Goal: Check status: Check status

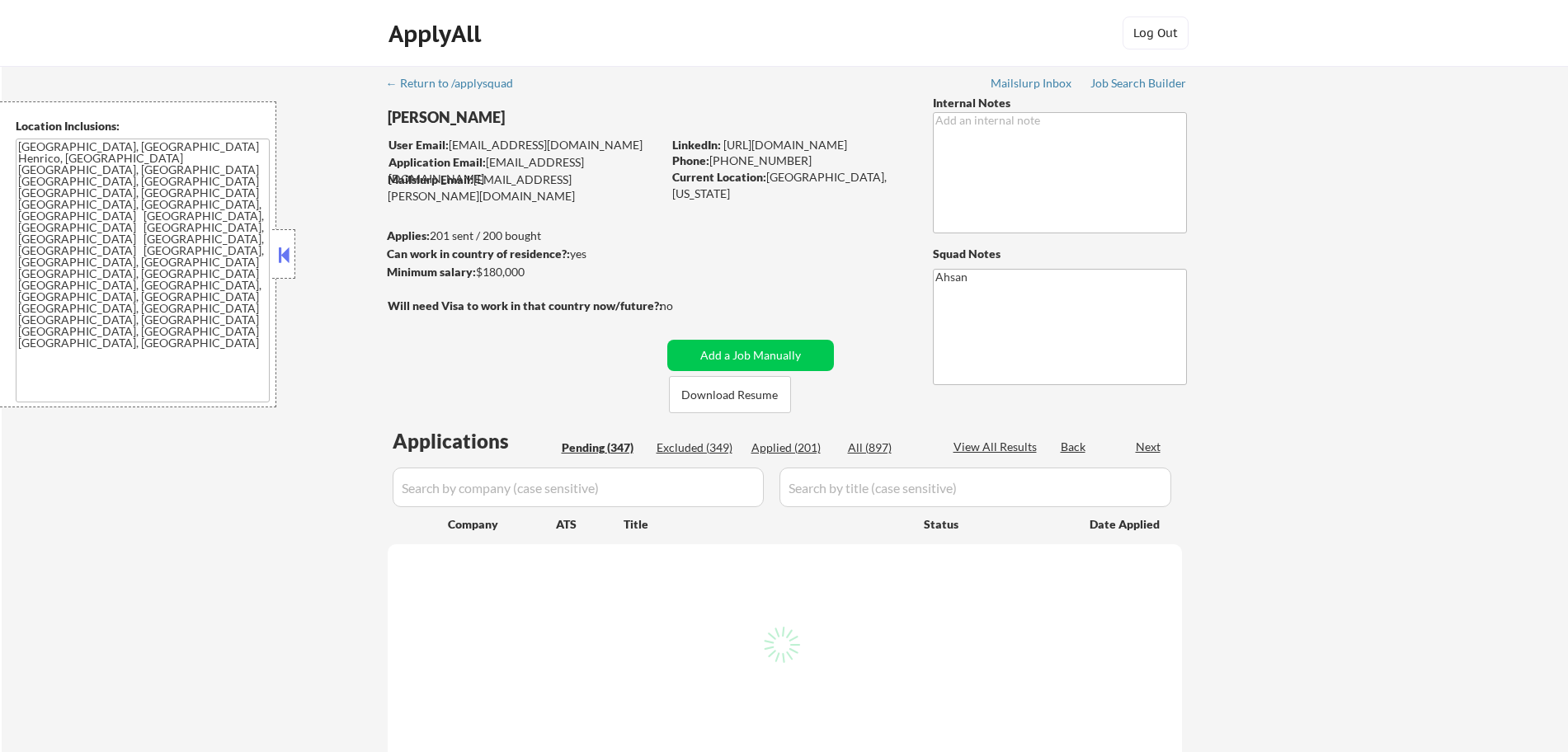
click at [794, 449] on div "Applied (201)" at bounding box center [792, 448] width 82 height 17
select select ""pending""
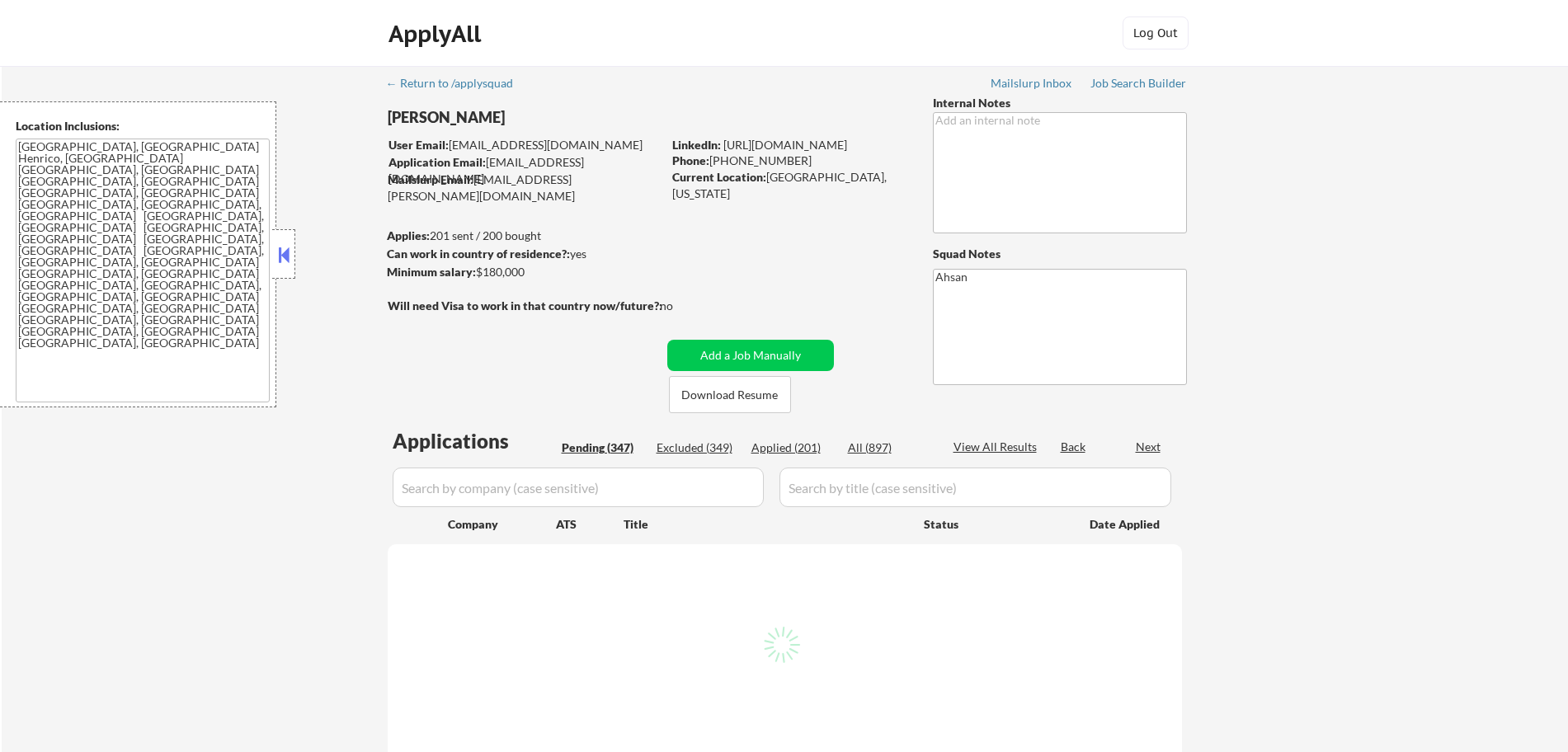
select select ""pending""
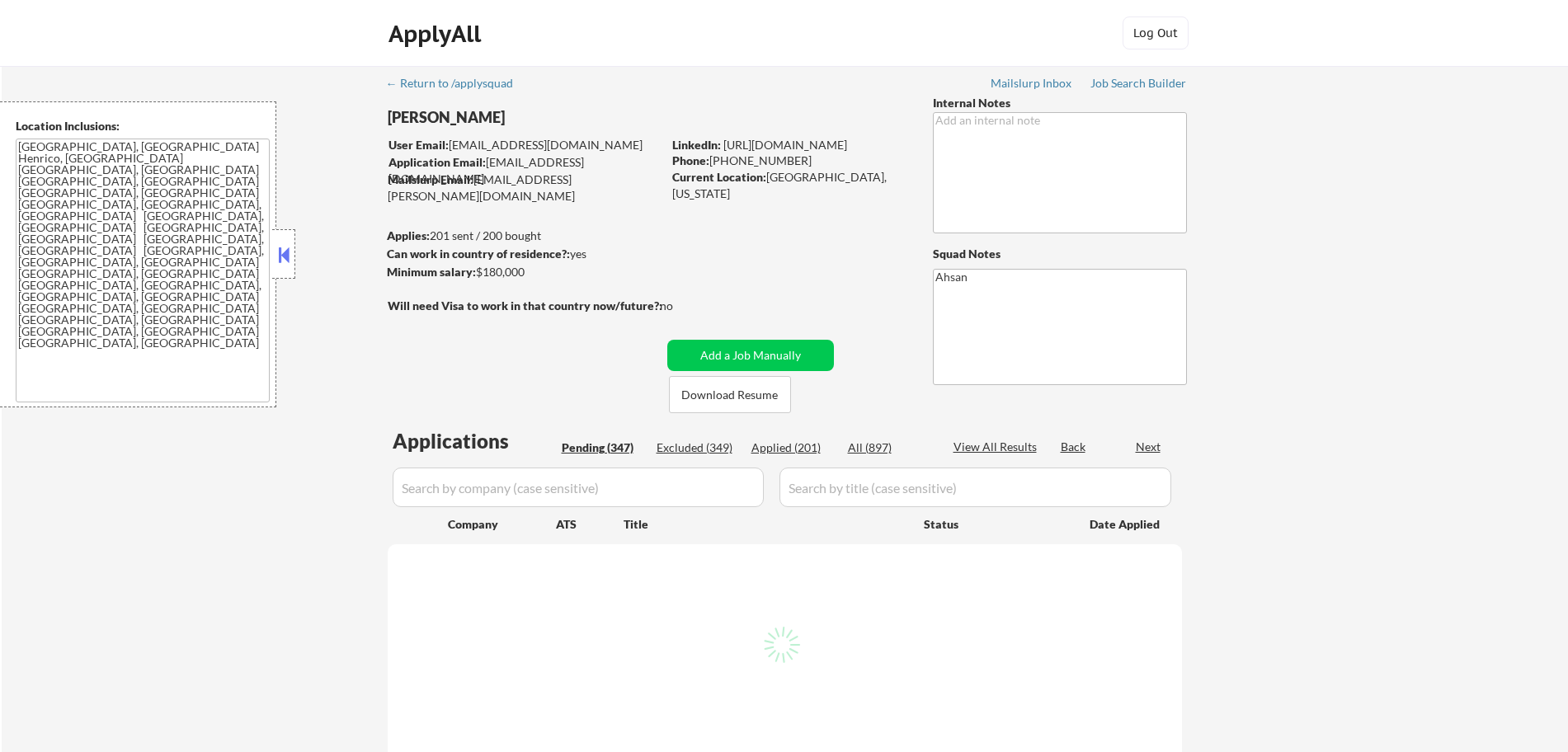
select select ""pending""
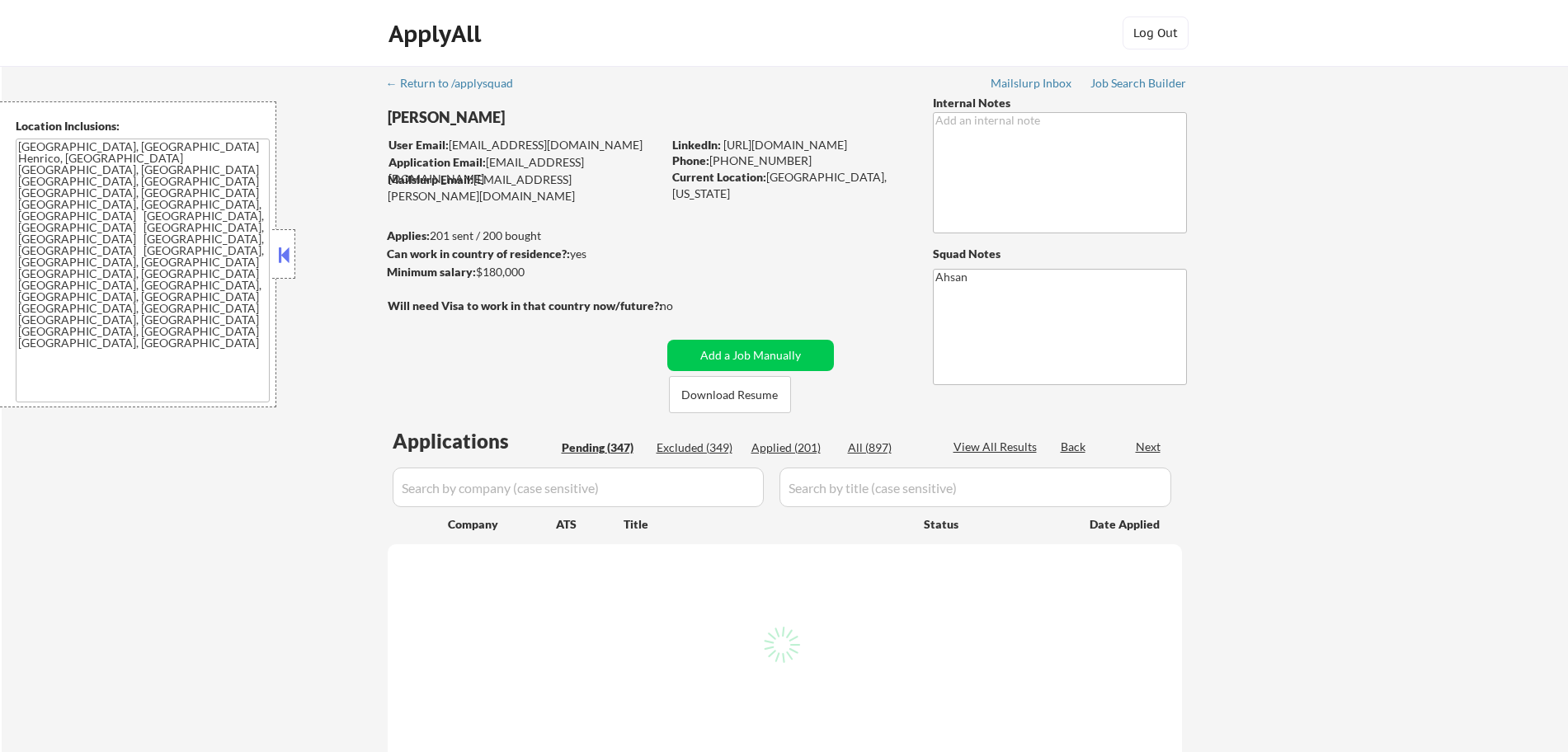
select select ""pending""
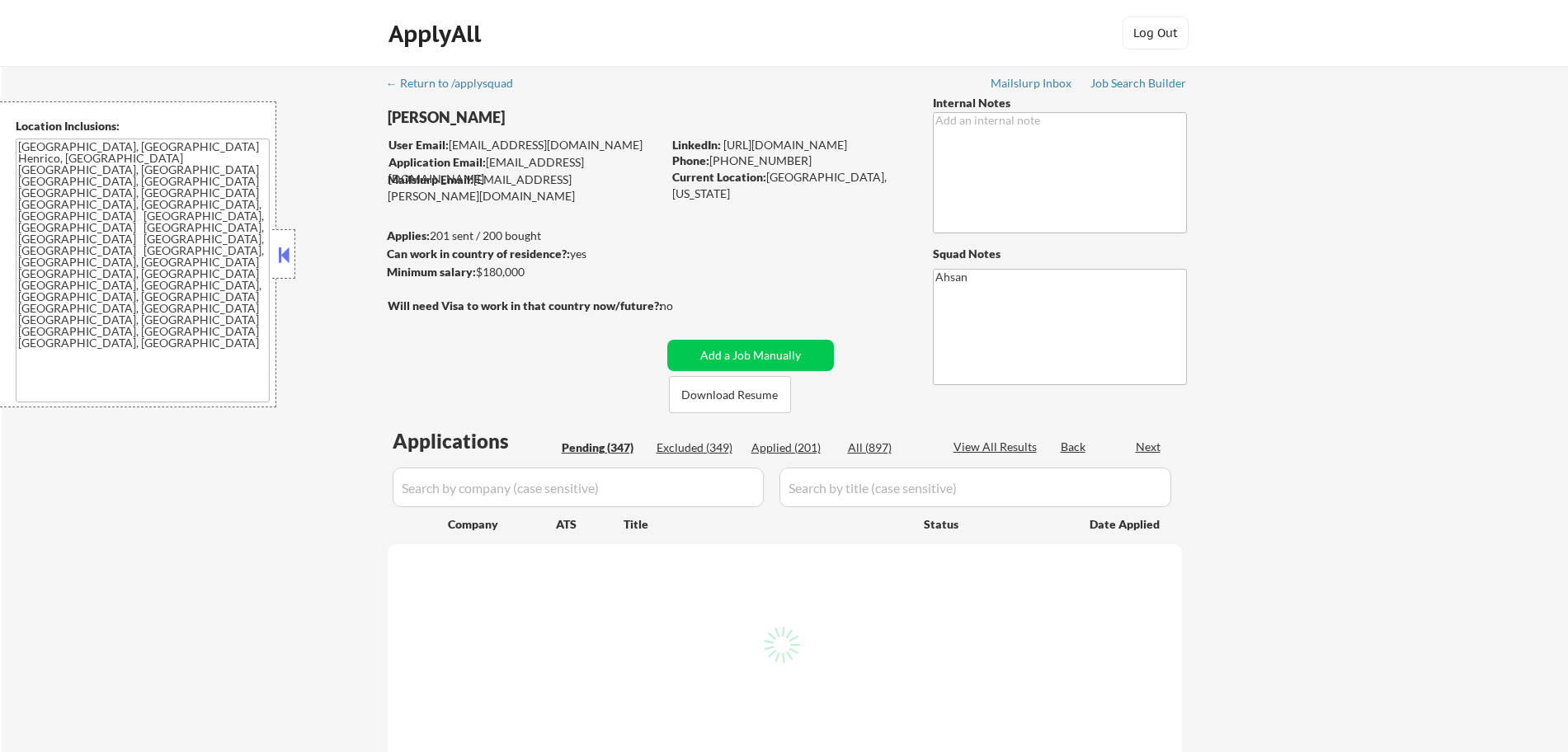
select select ""pending""
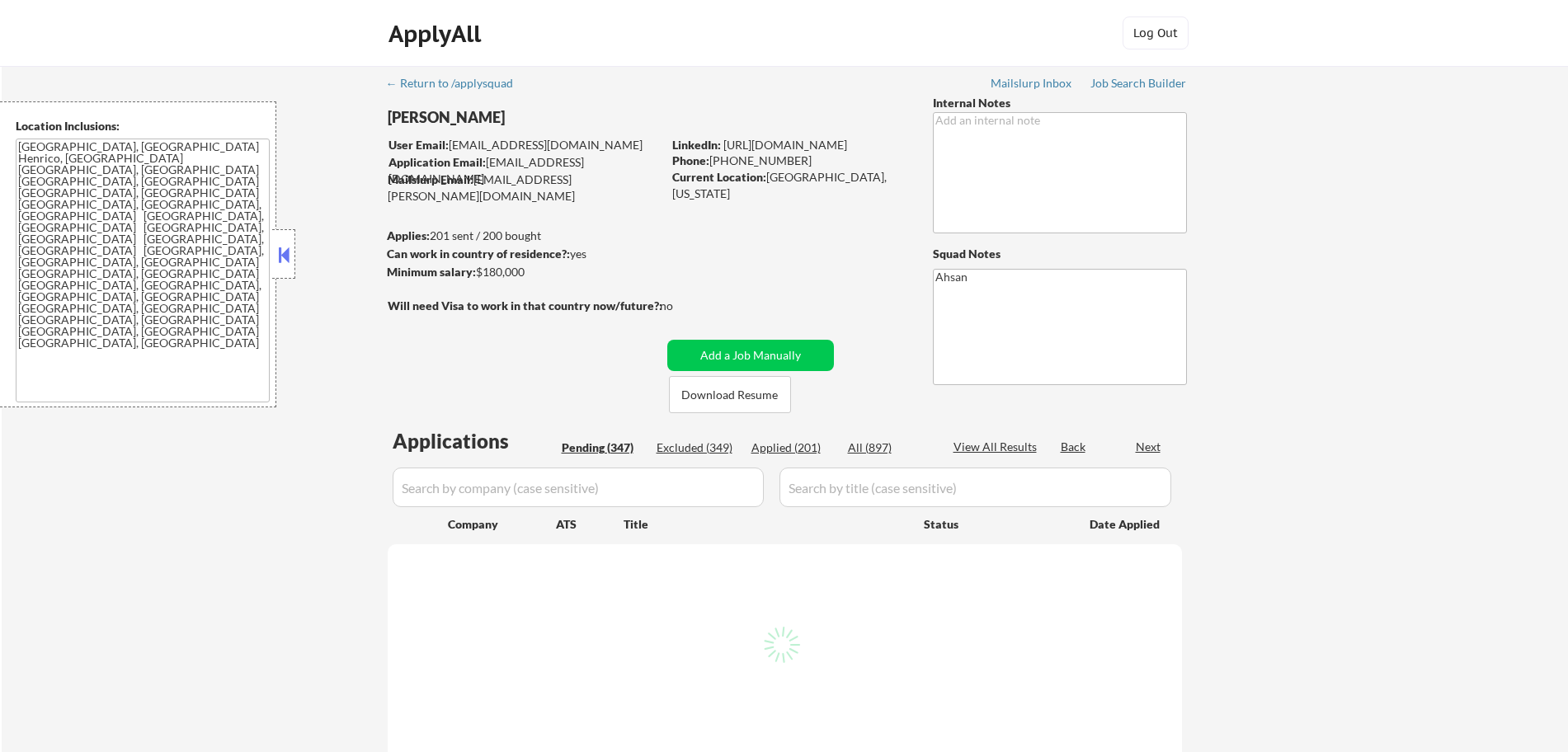
select select ""pending""
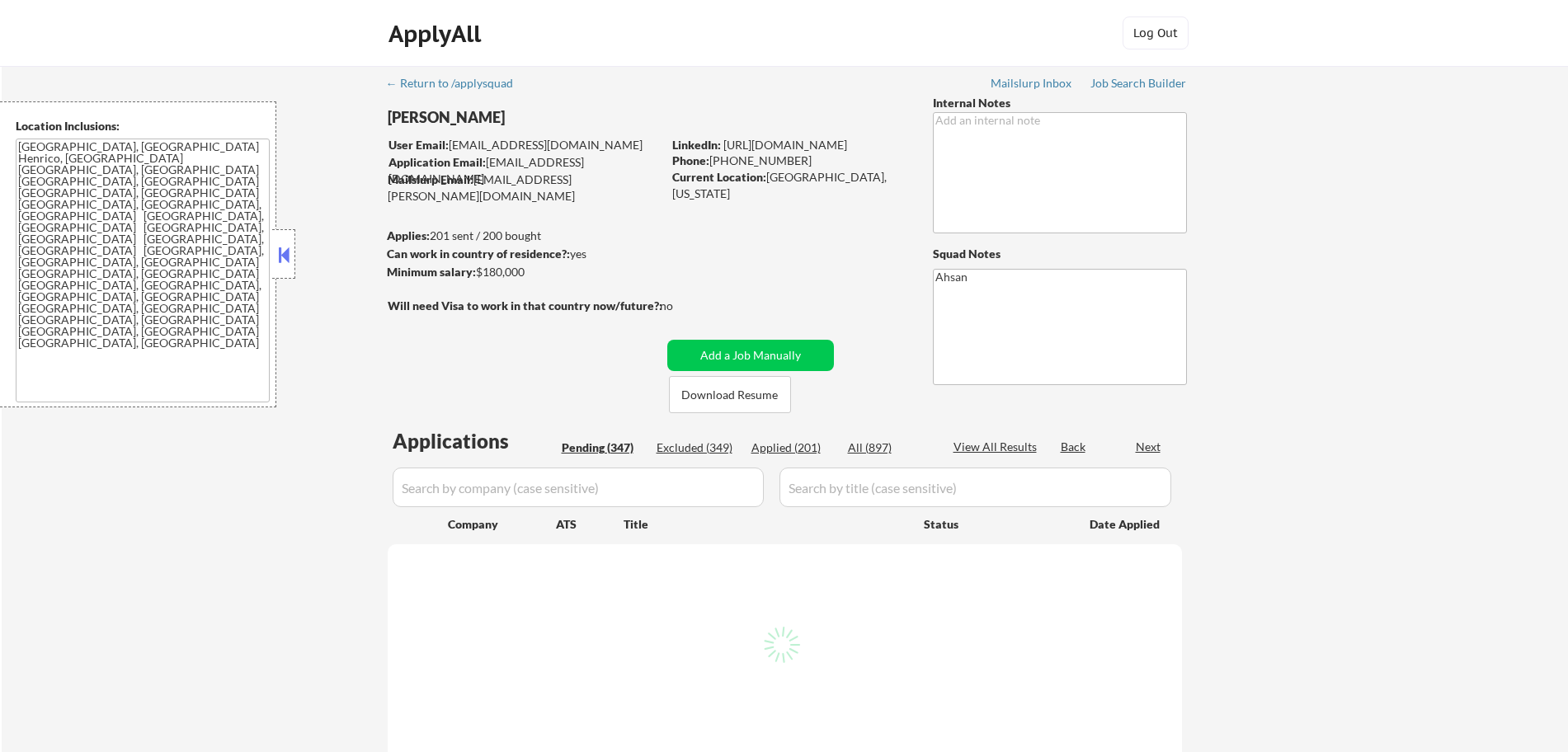
select select ""pending""
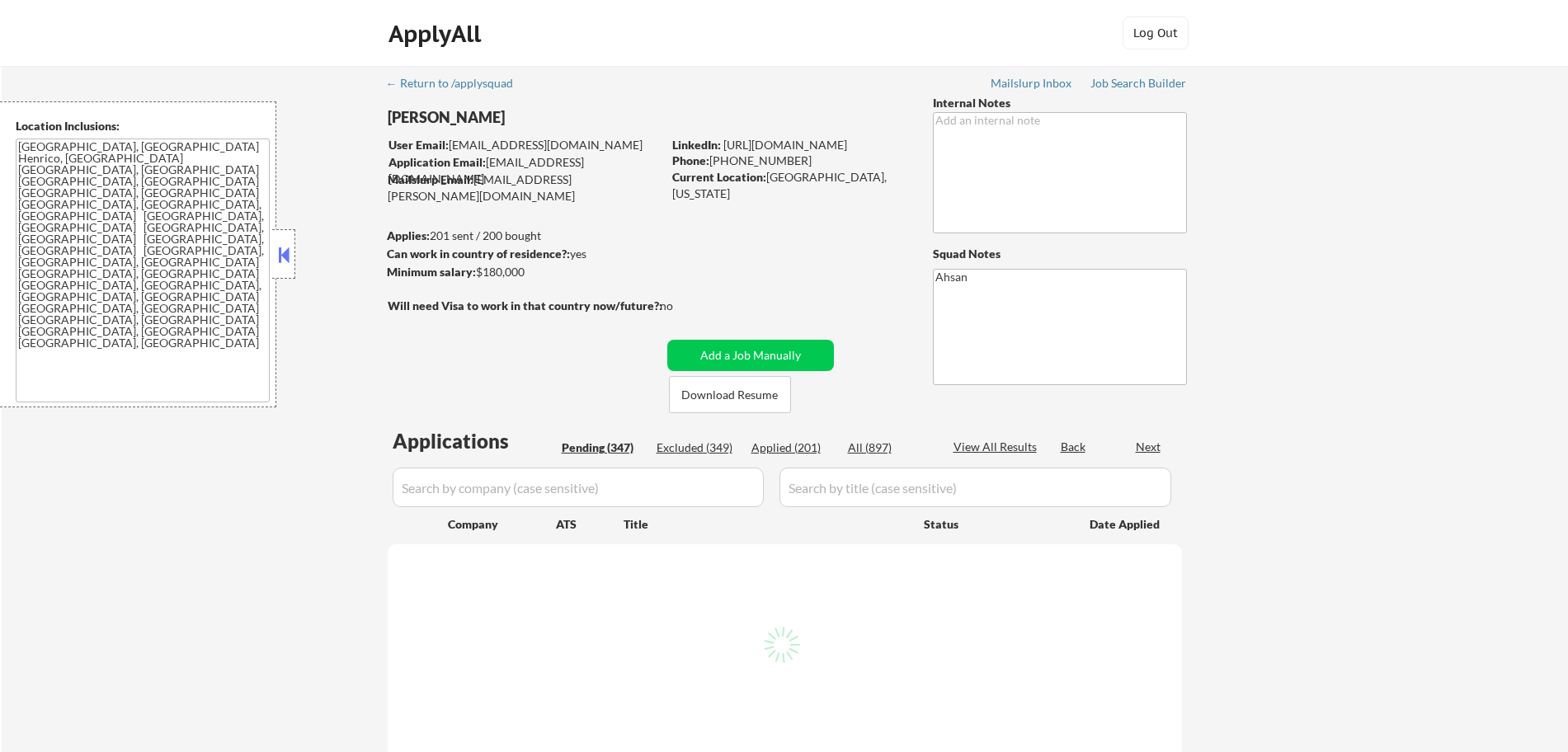
select select ""pending""
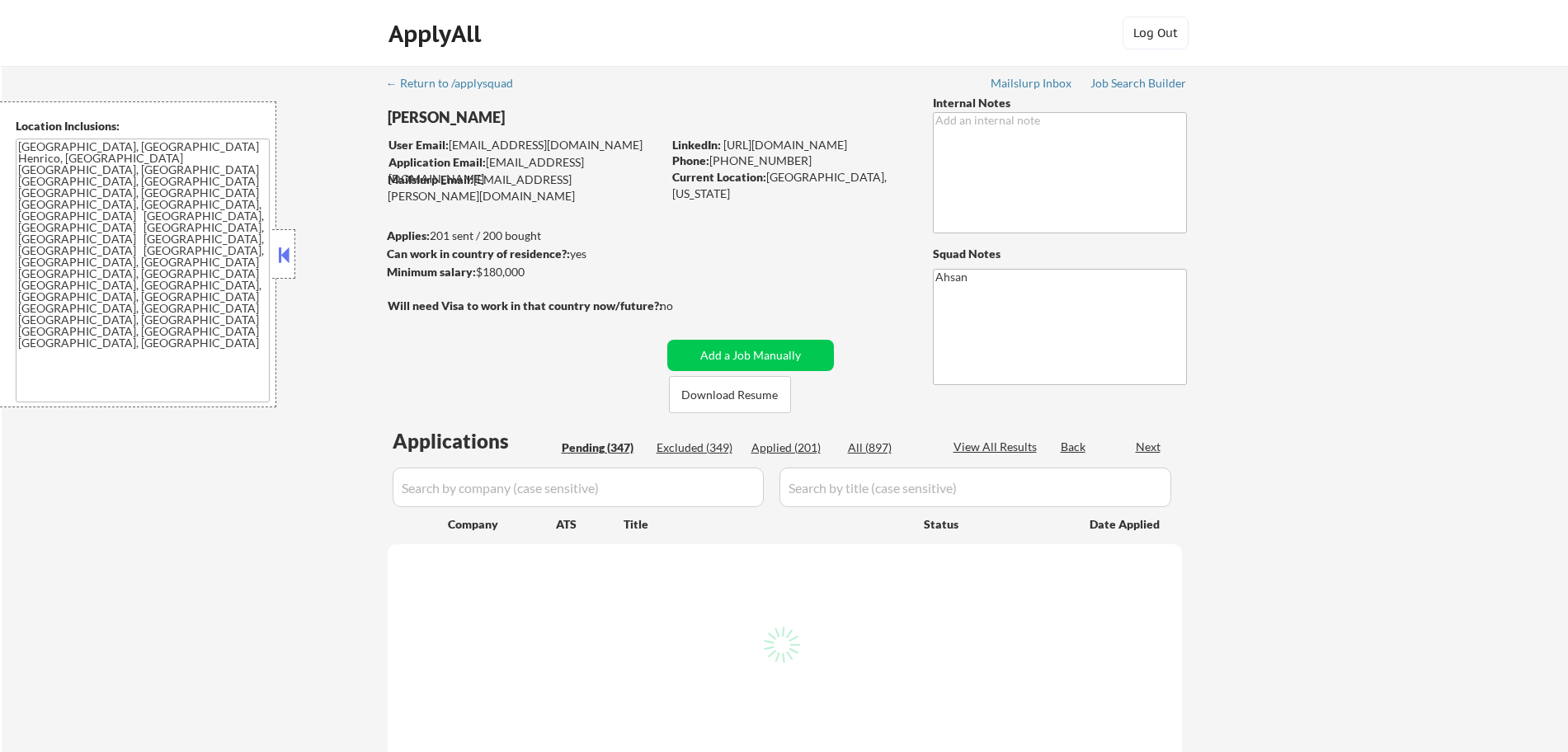
select select ""pending""
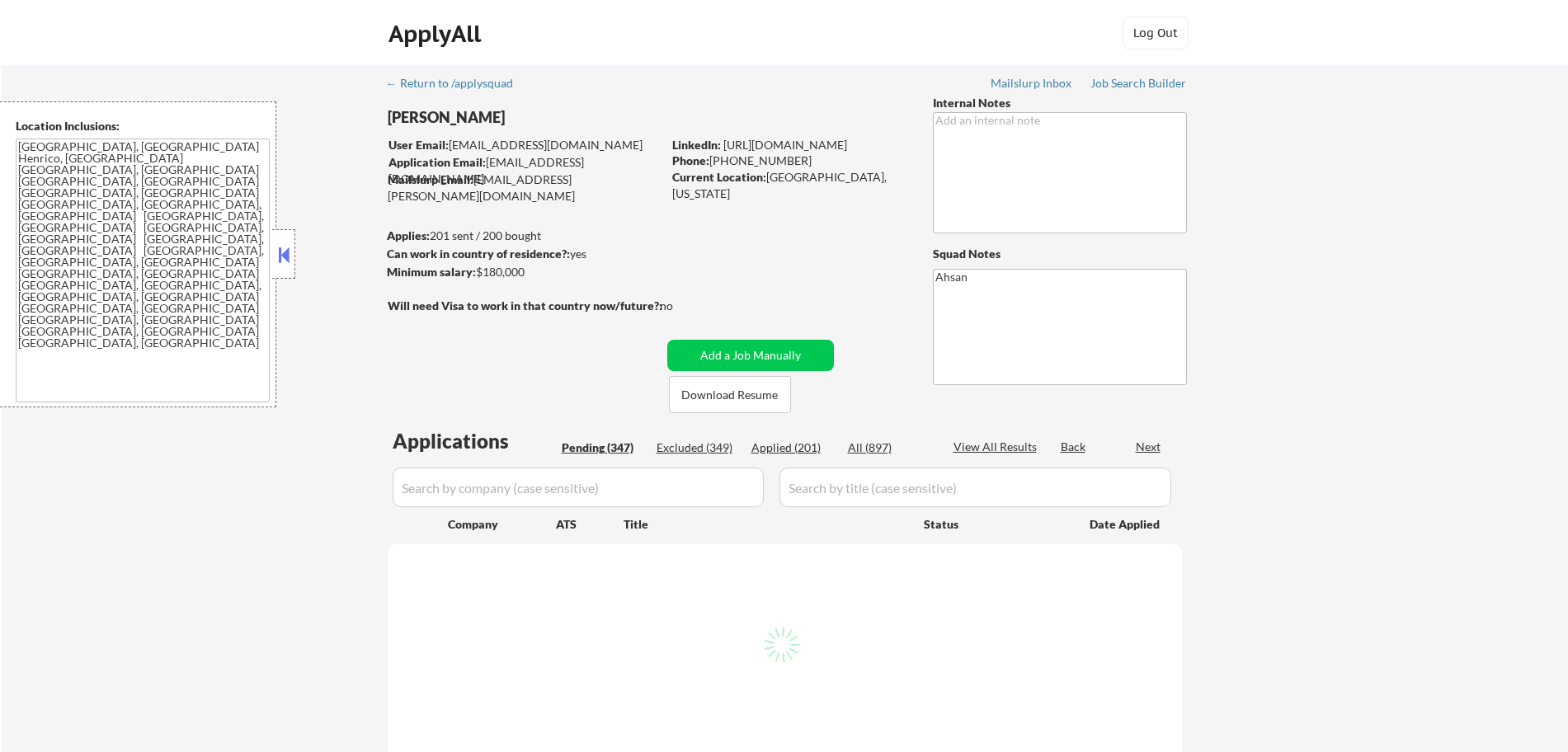
select select ""pending""
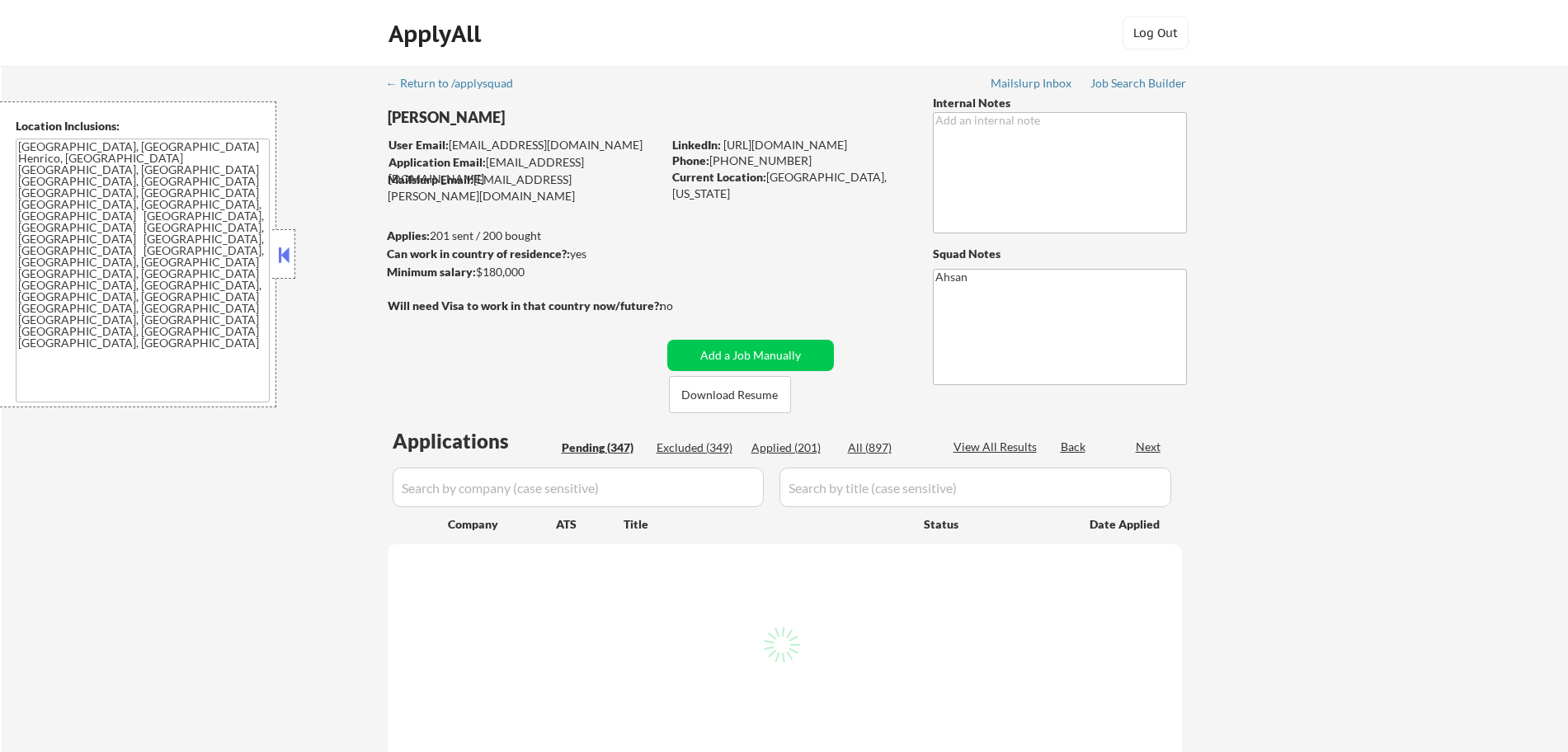
select select ""pending""
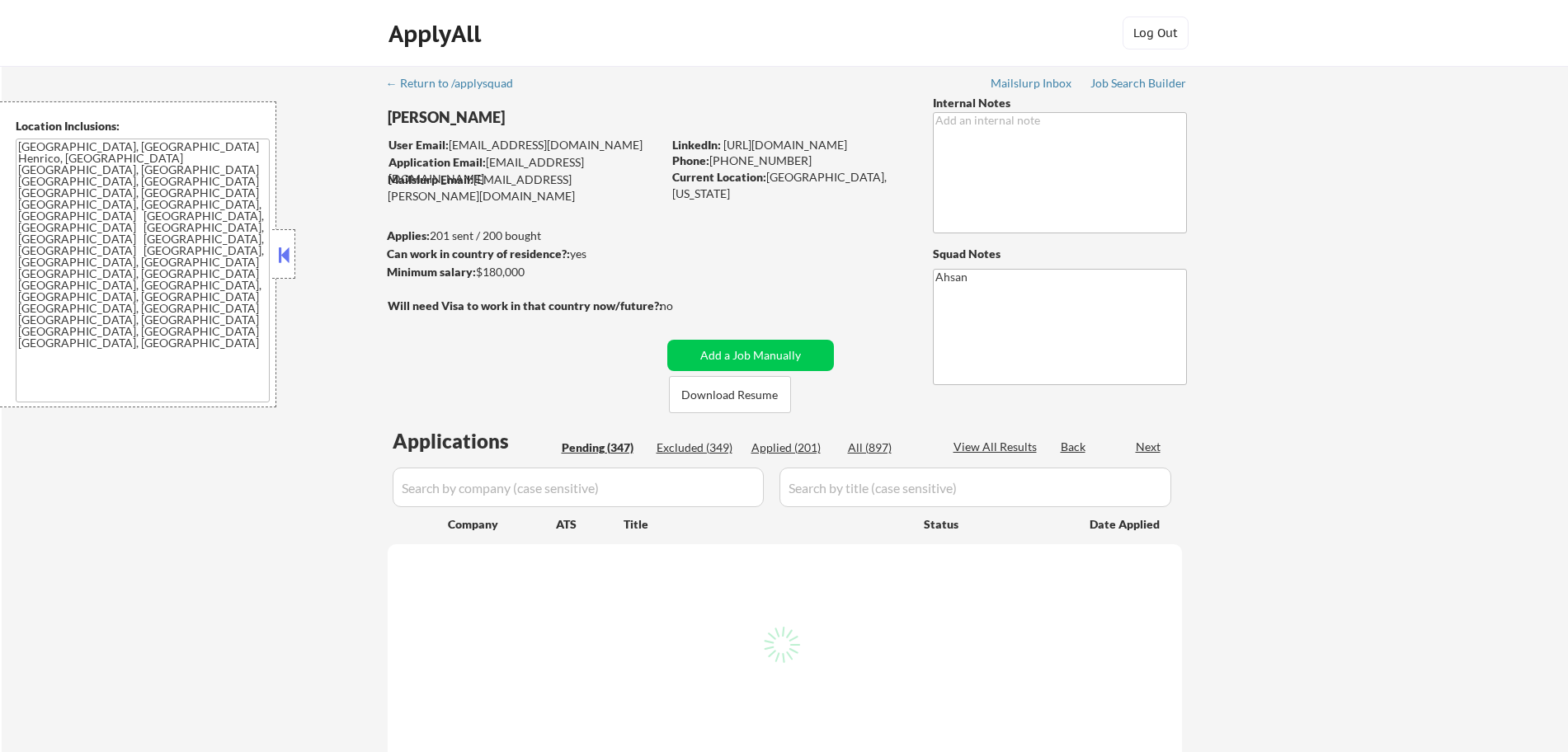
select select ""pending""
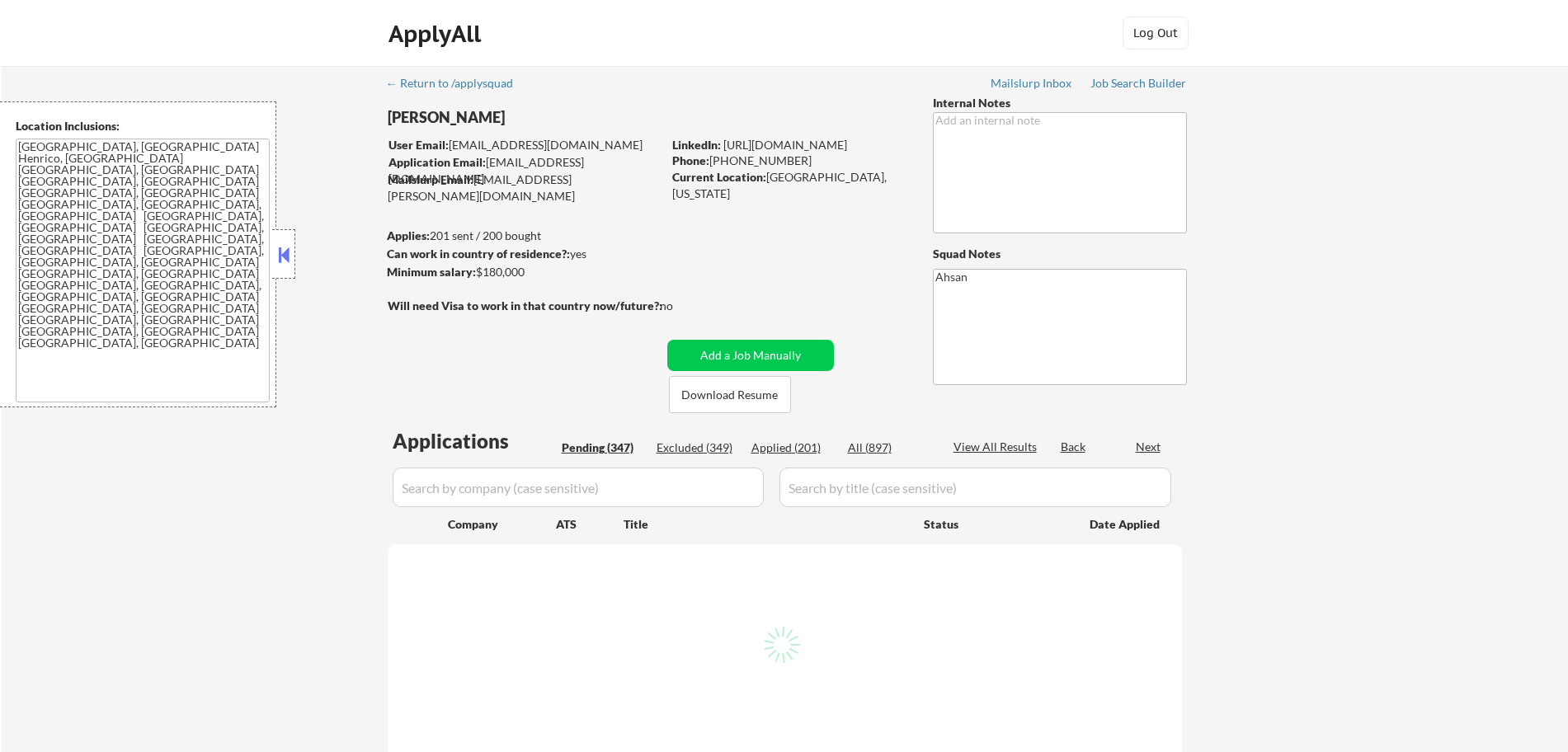
select select ""pending""
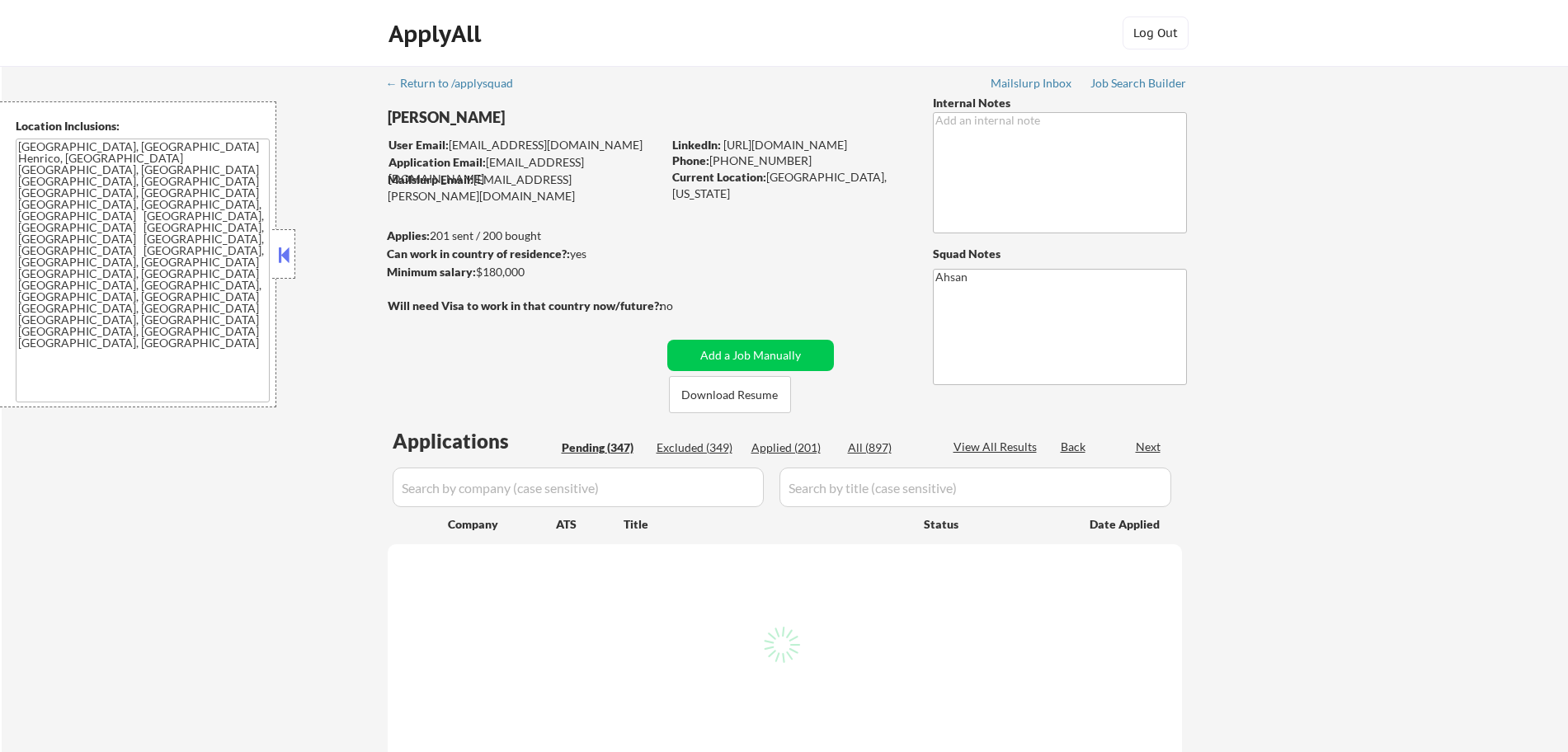
select select ""pending""
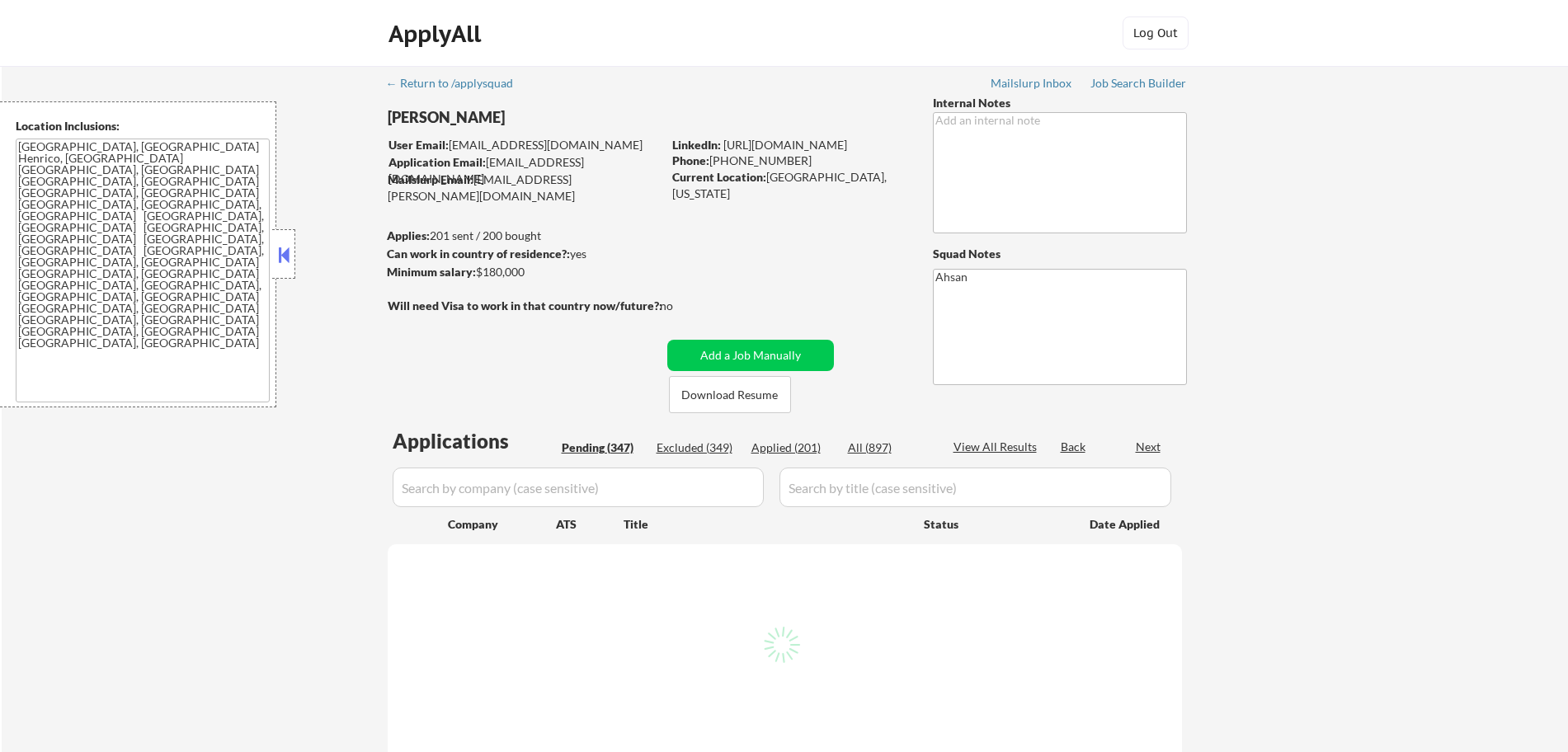
select select ""pending""
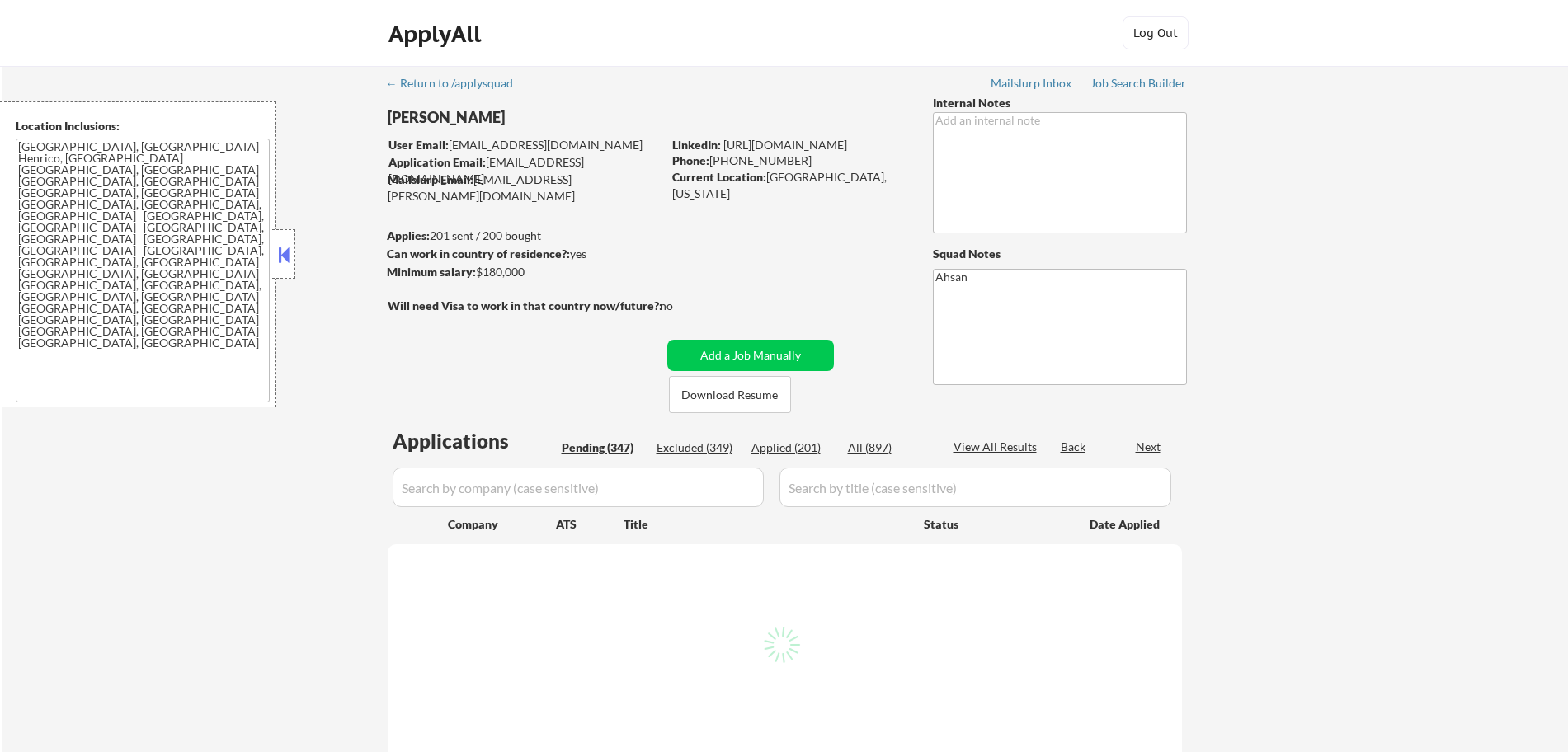
select select ""pending""
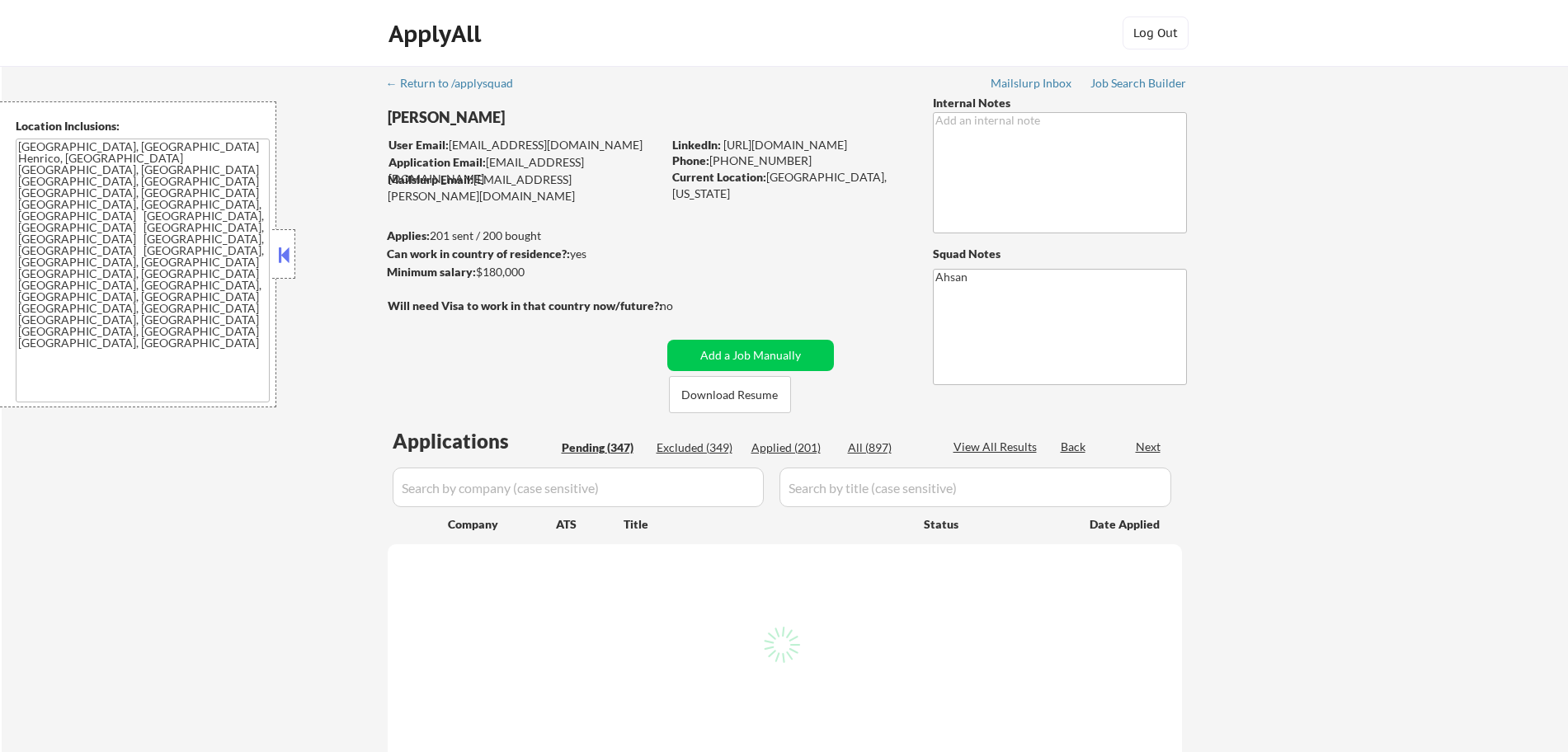
select select ""pending""
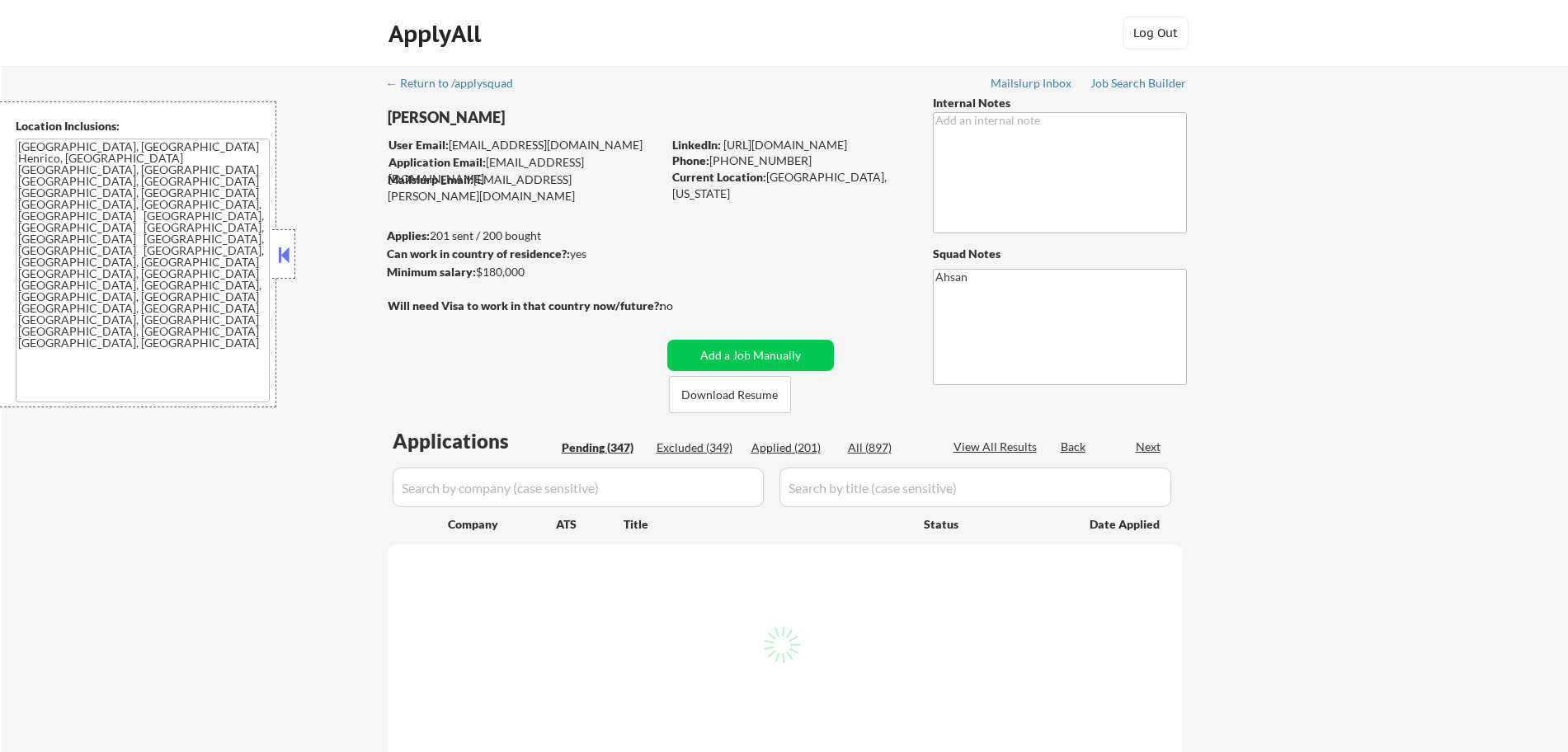
select select ""pending""
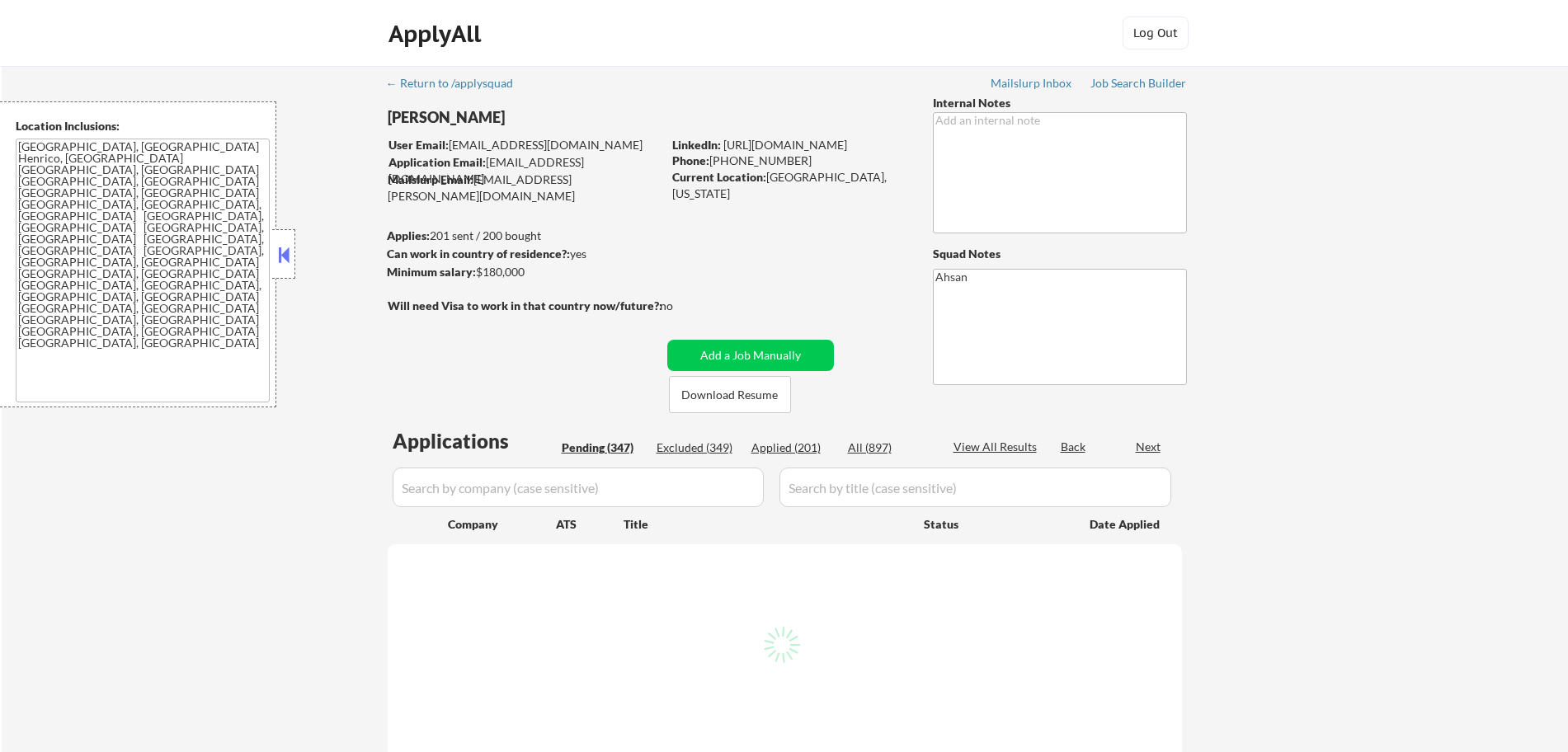
select select ""pending""
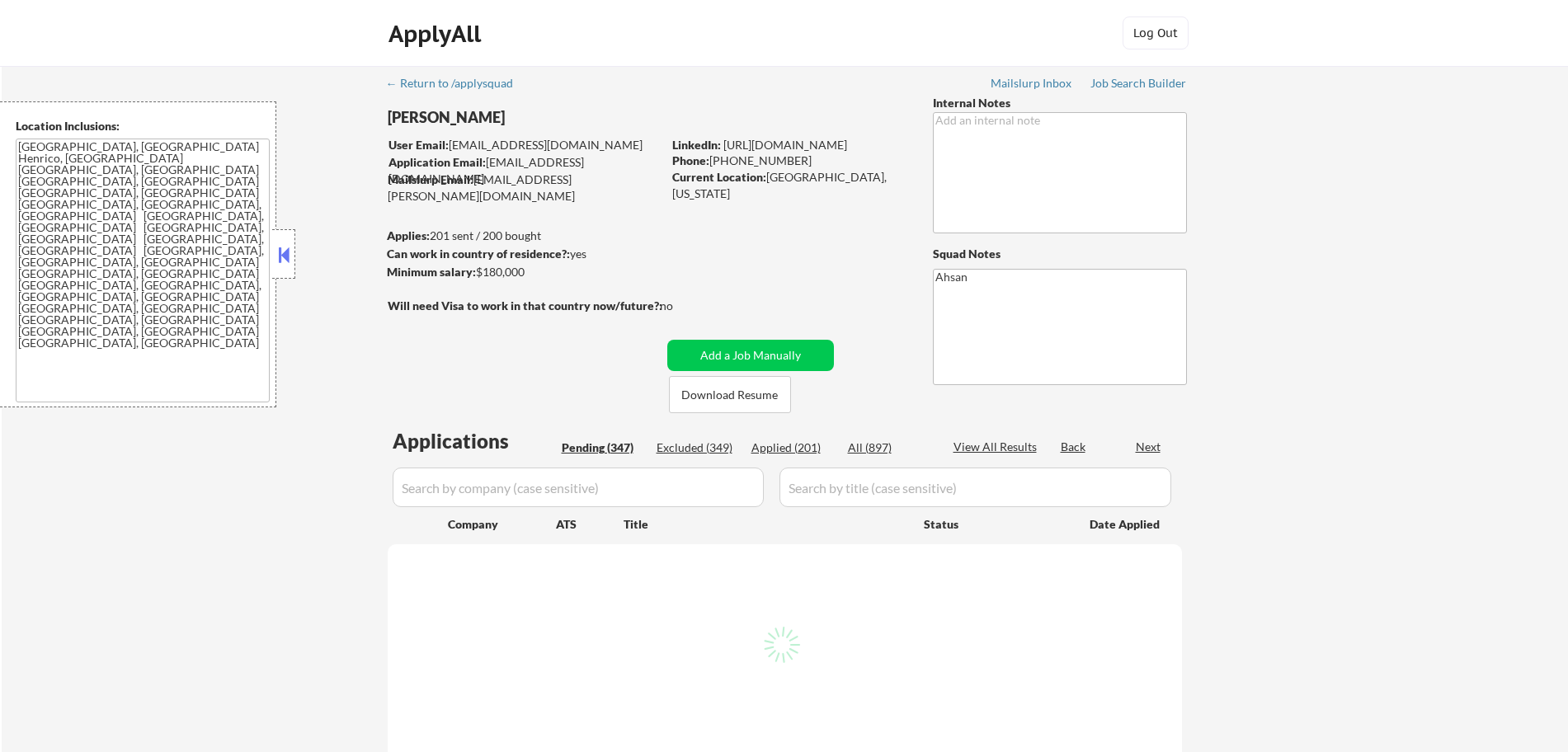
select select ""pending""
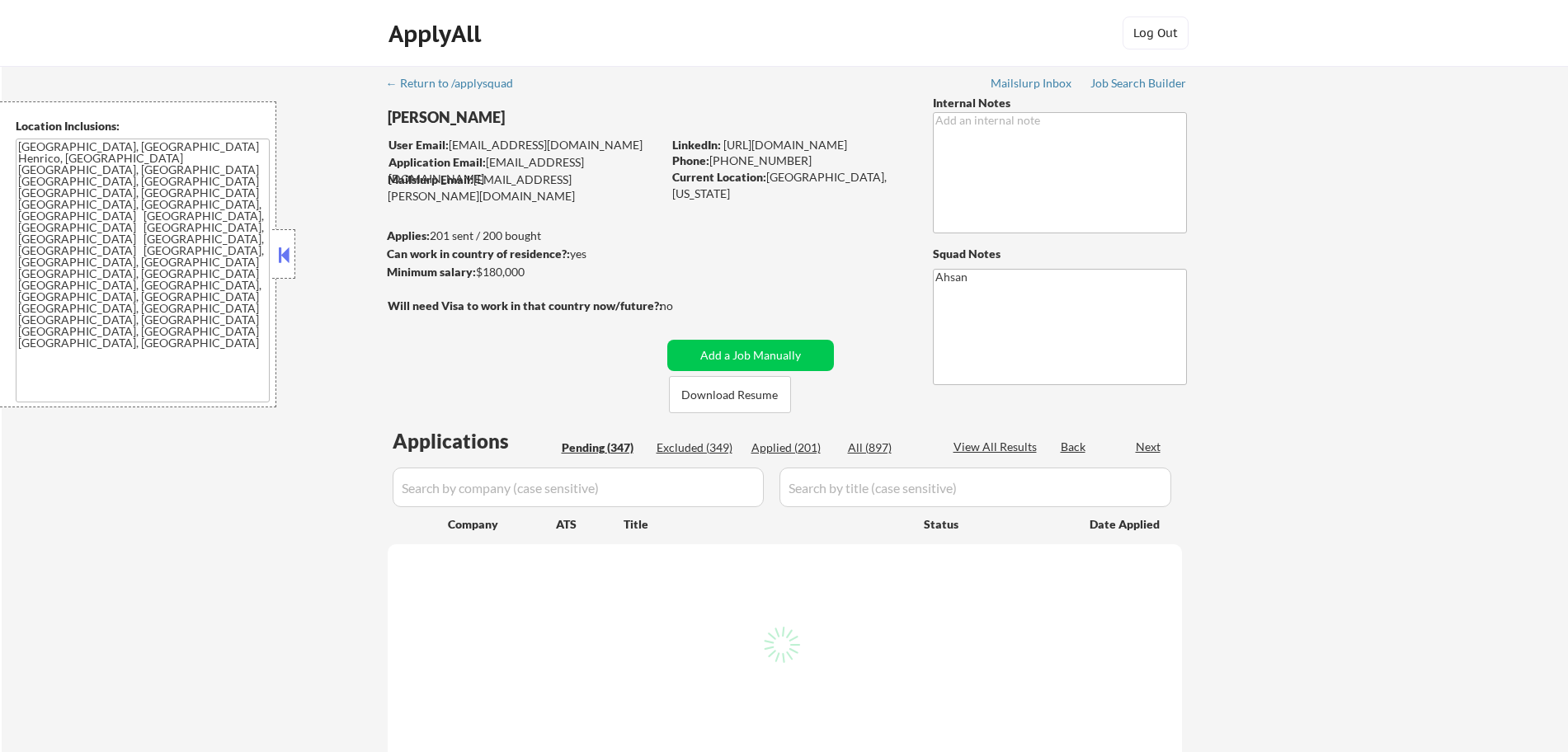
select select ""pending""
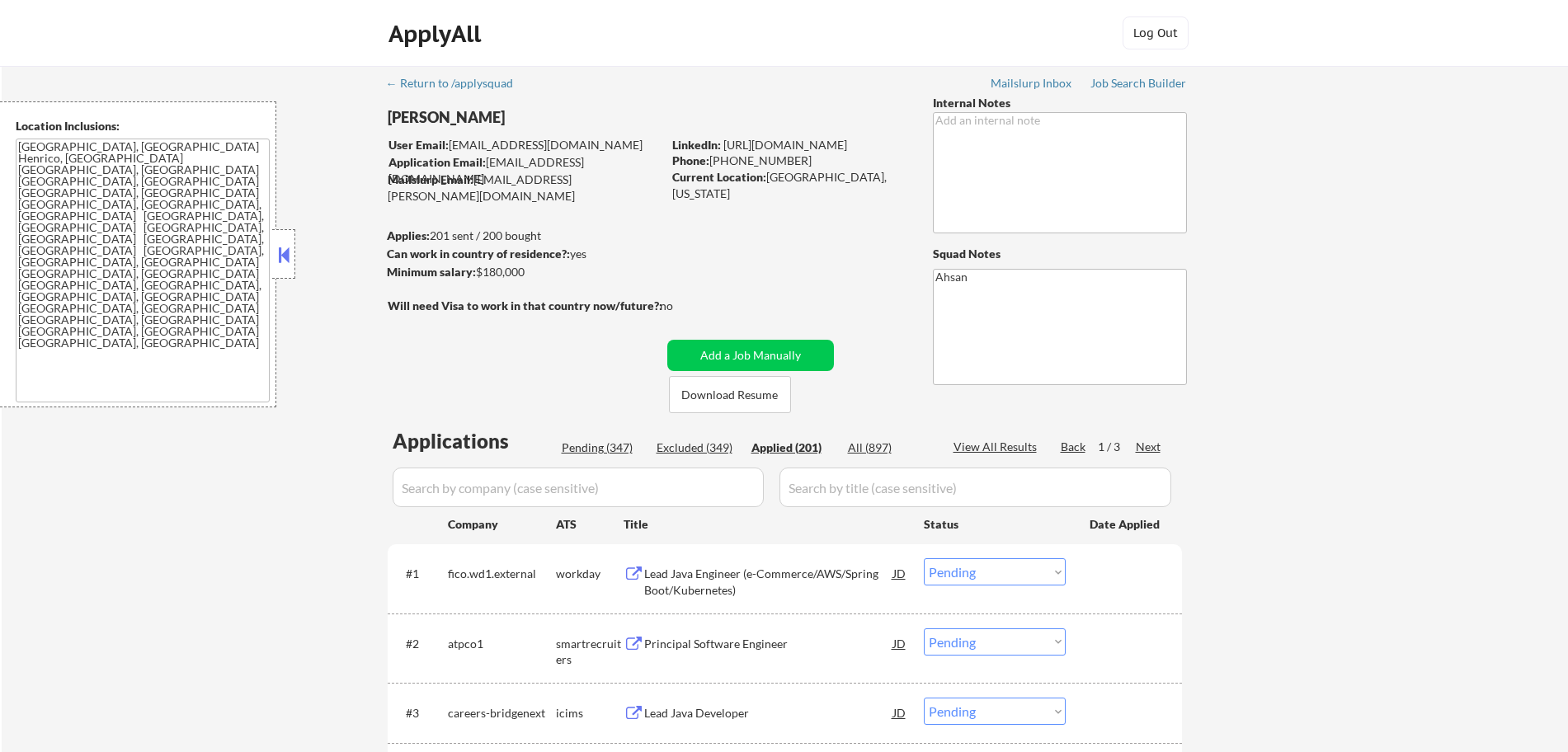
select select ""applied""
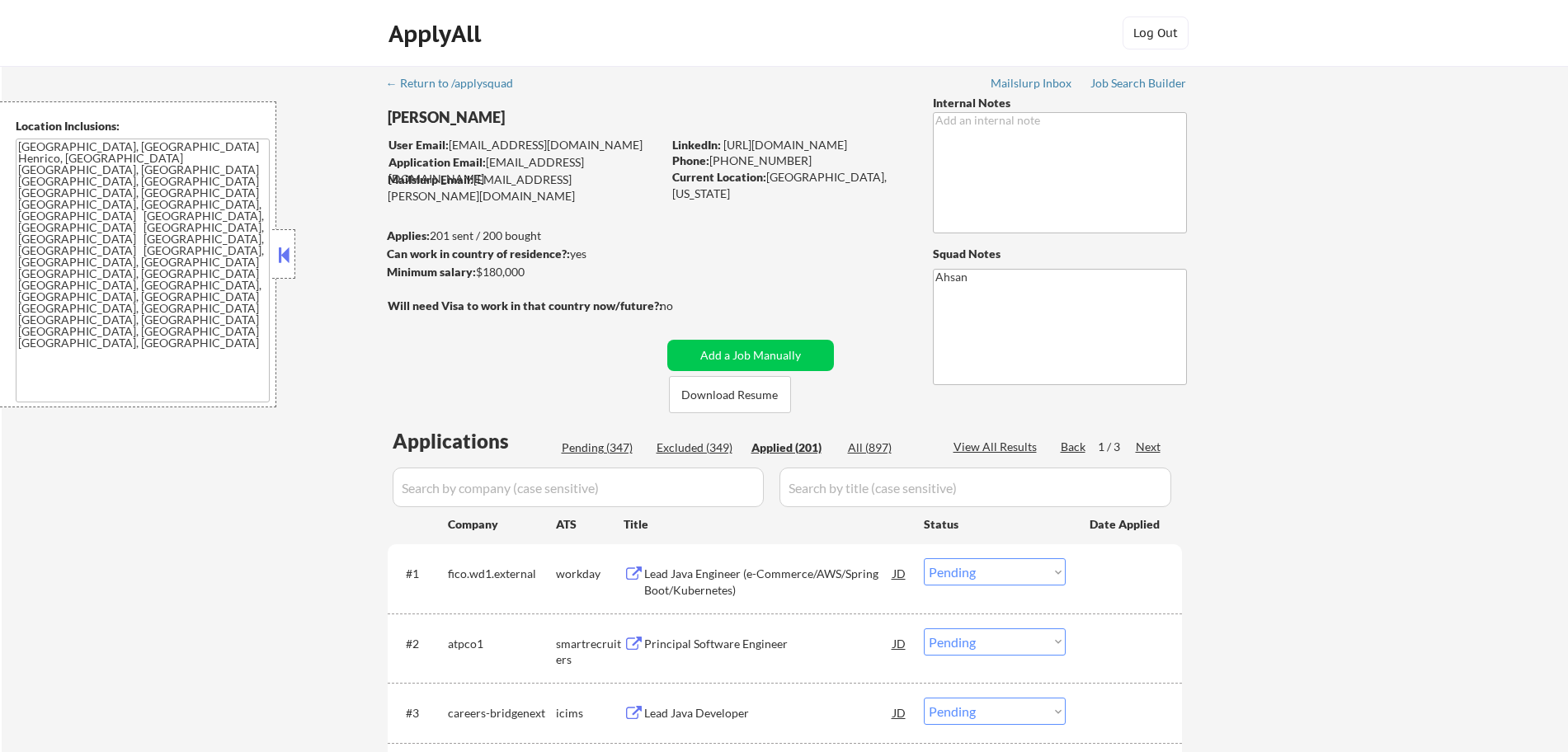
select select ""applied""
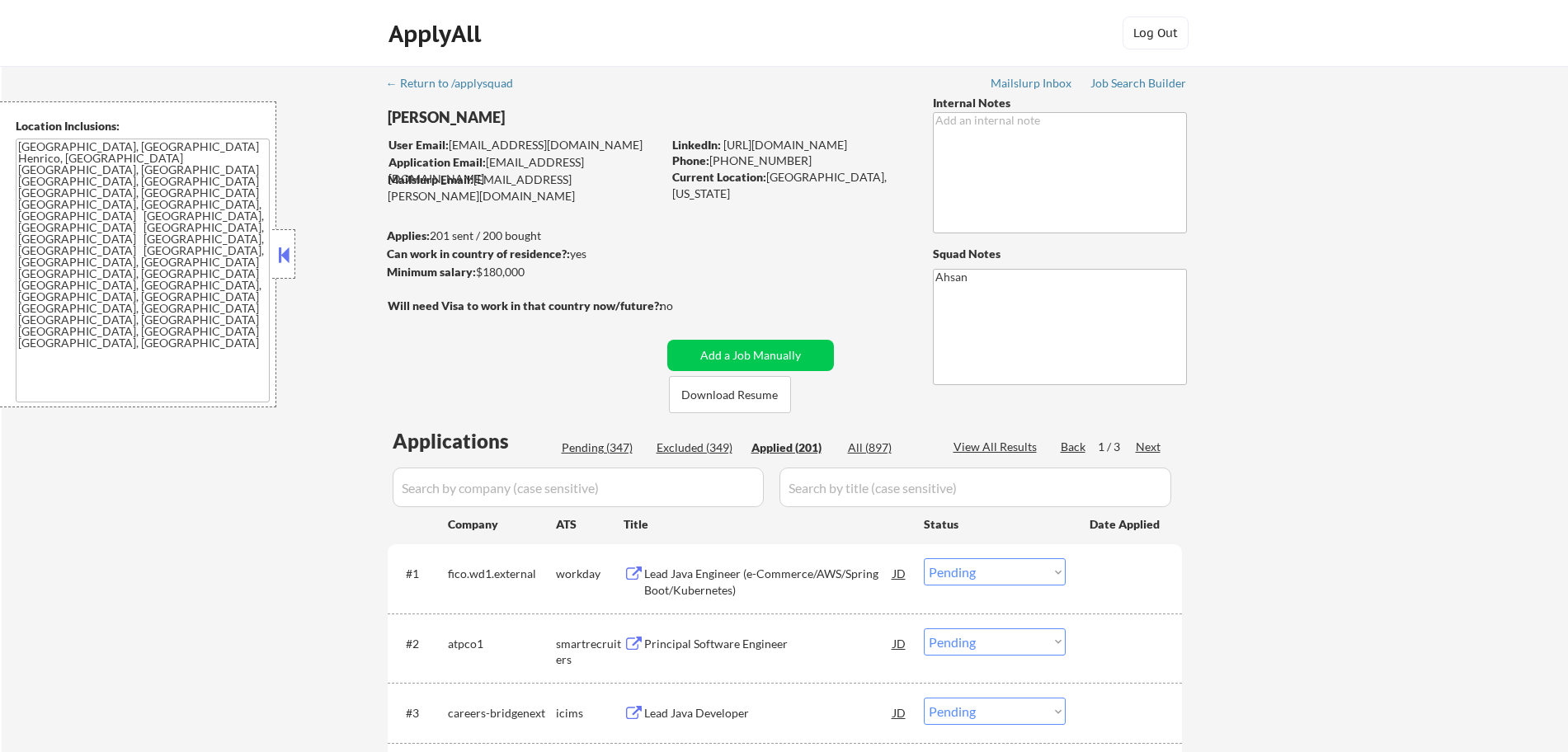
select select ""applied""
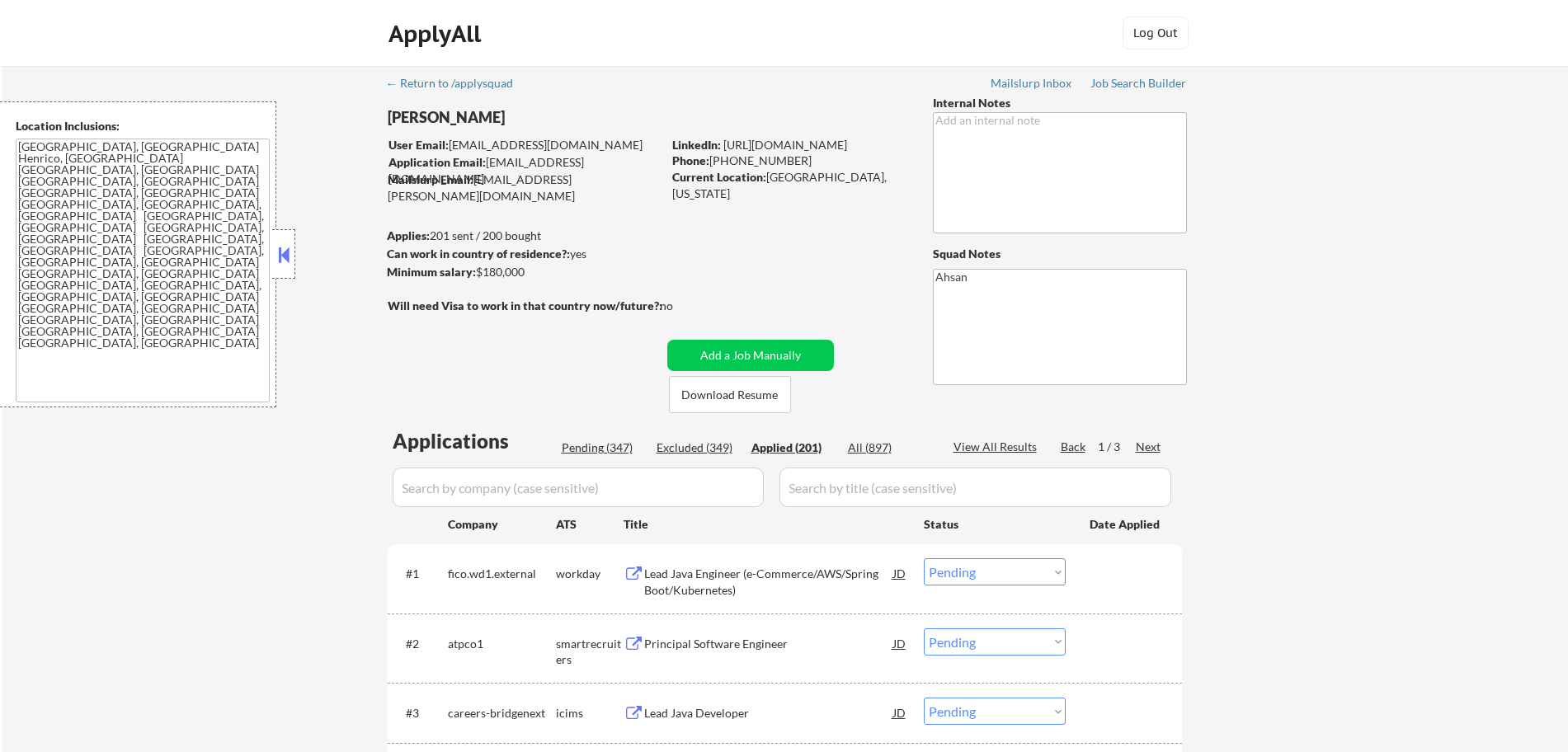
select select ""applied""
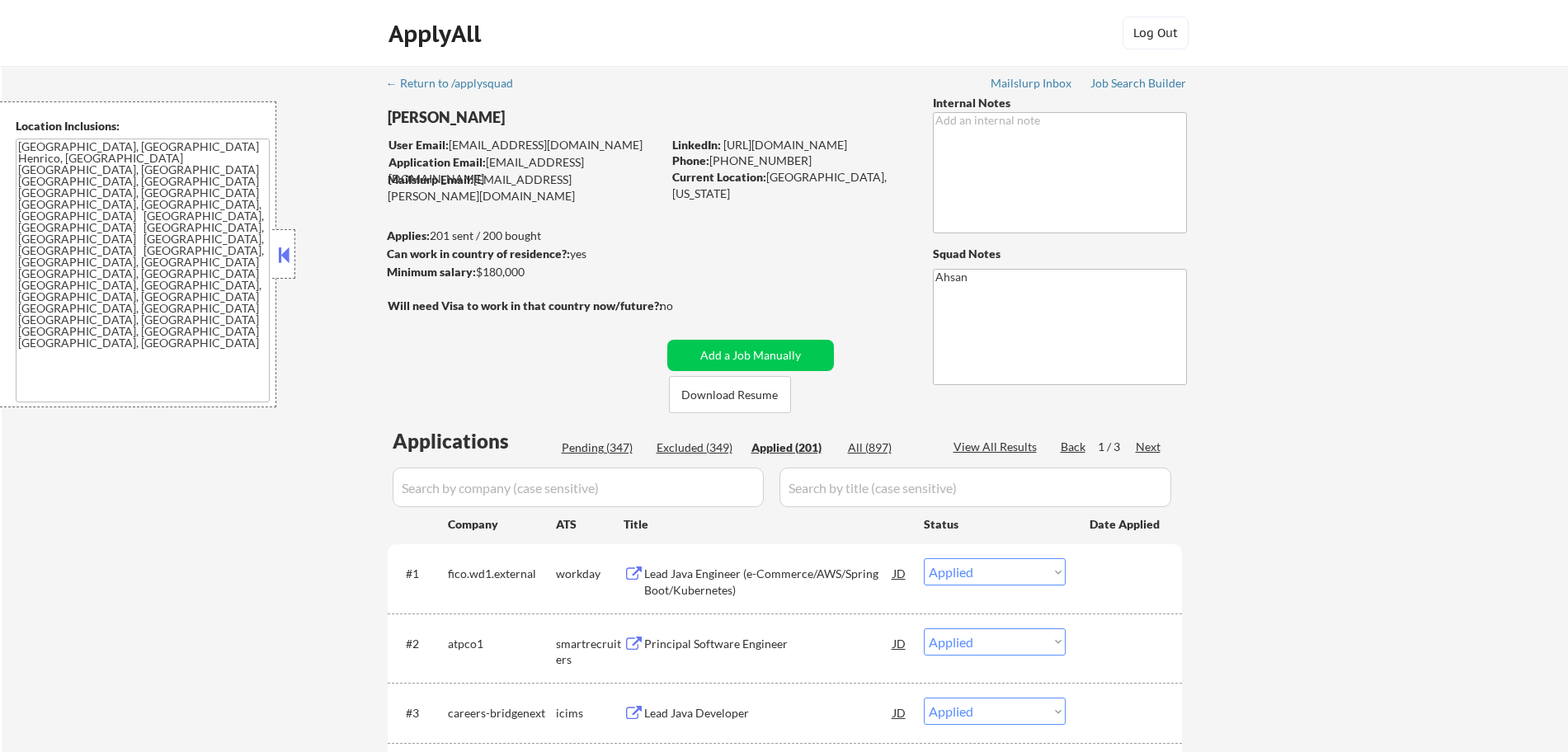
select select ""applied""
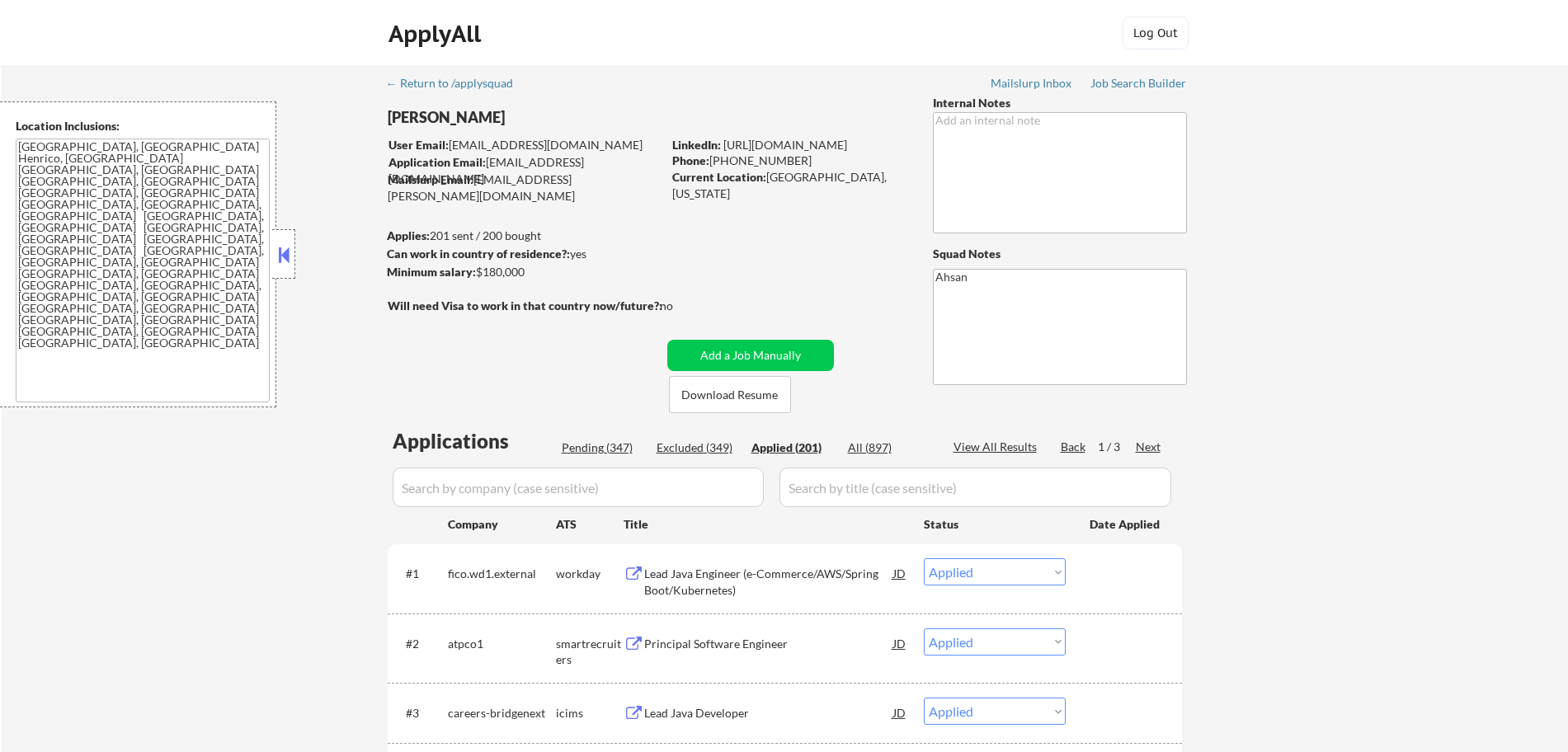
select select ""applied""
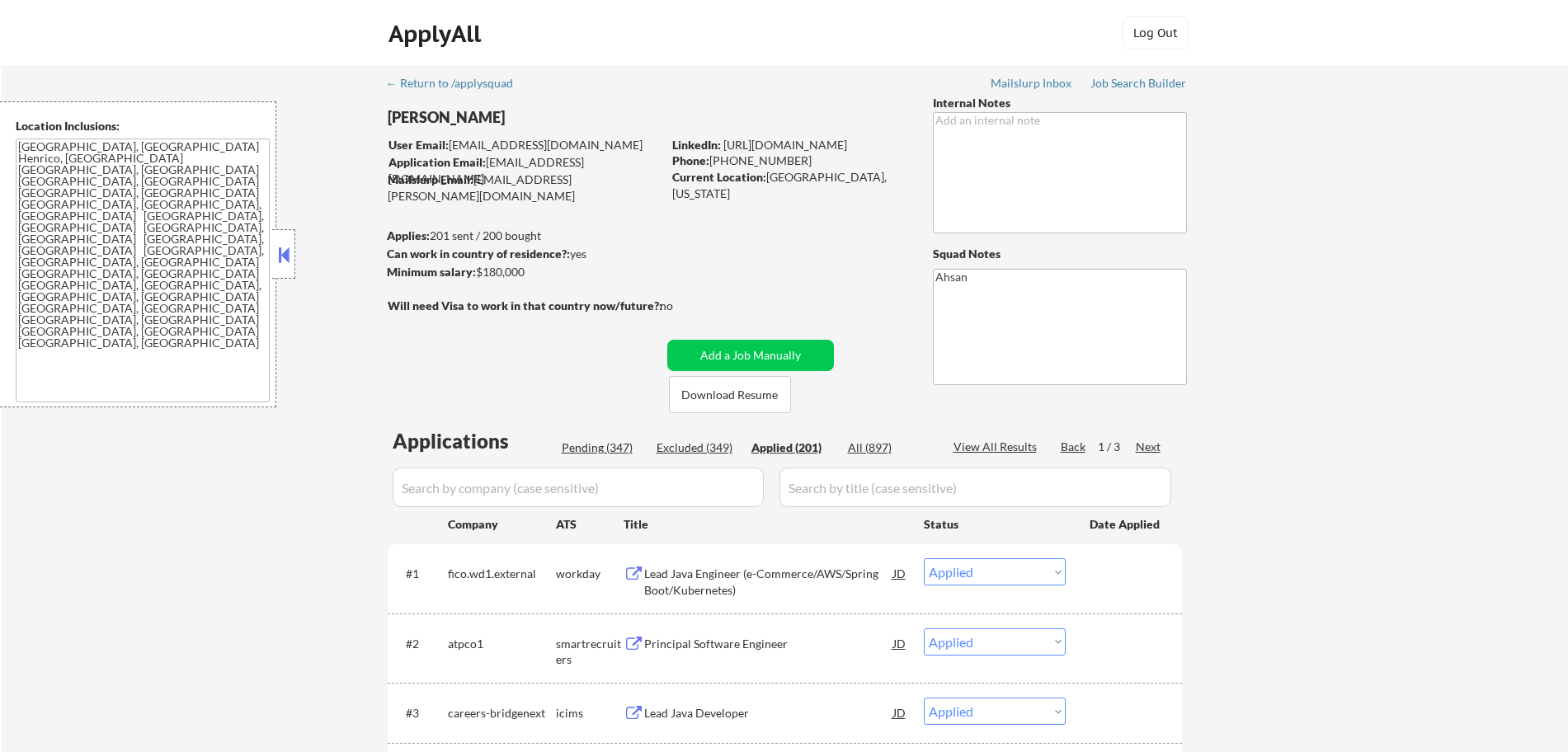
select select ""applied""
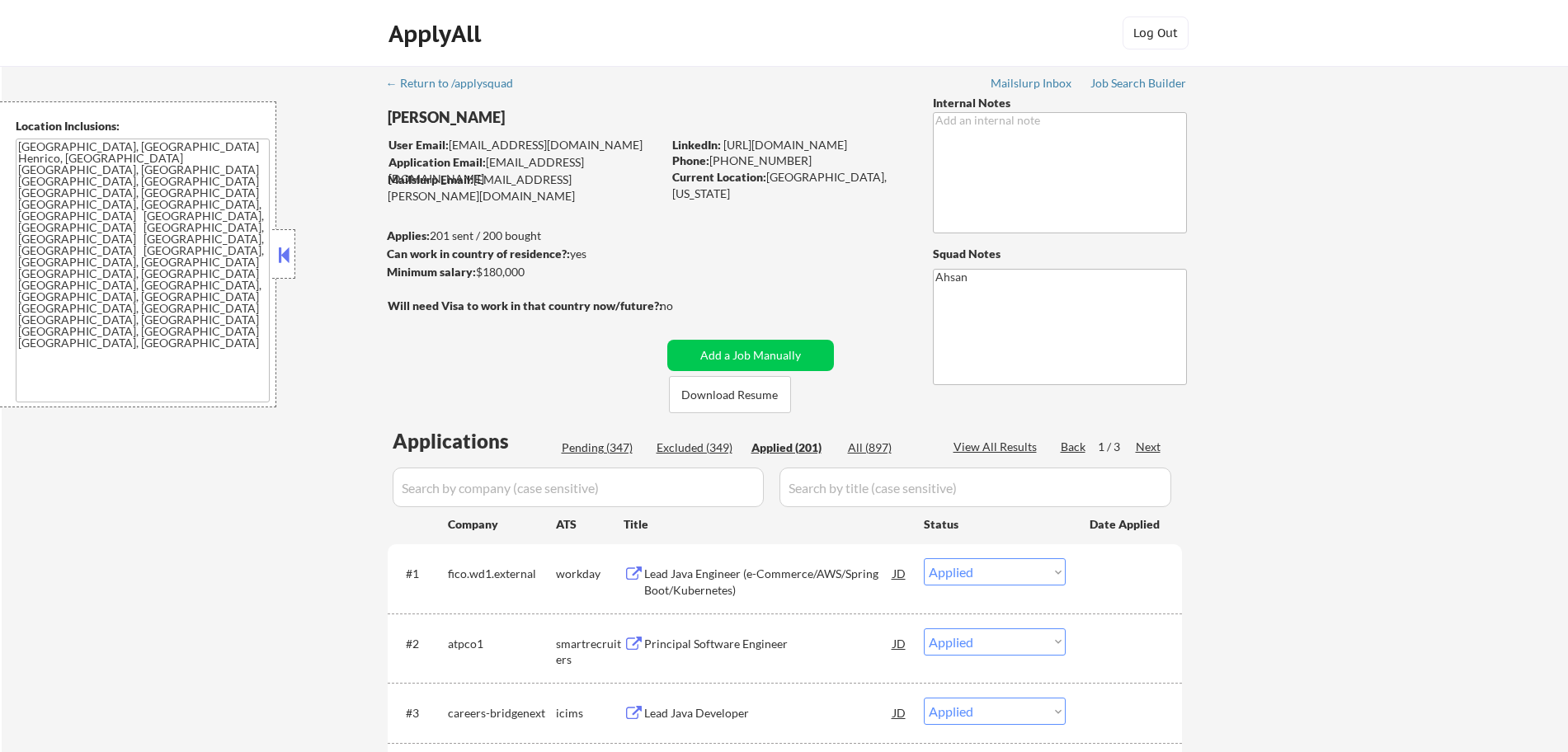
select select ""applied""
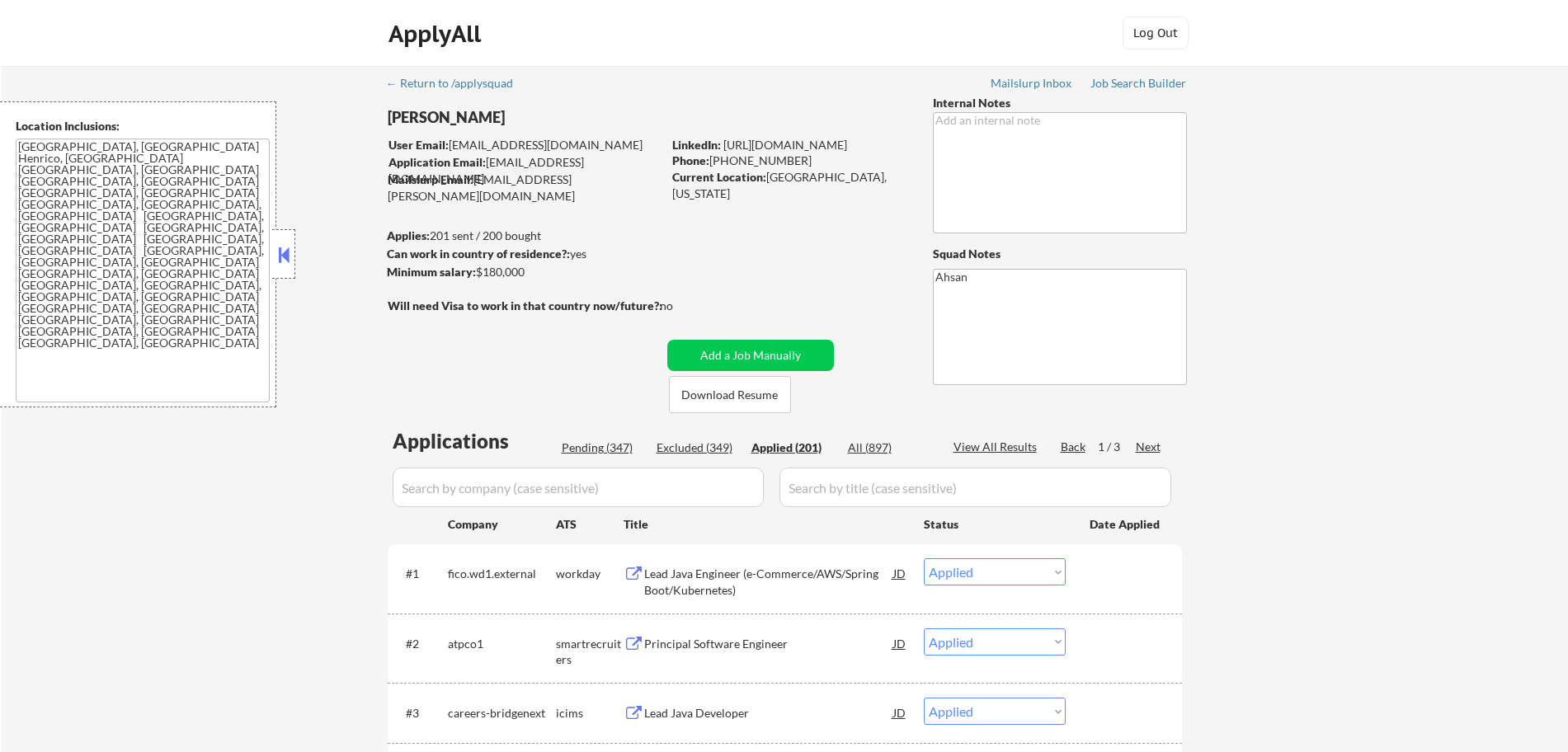
select select ""applied""
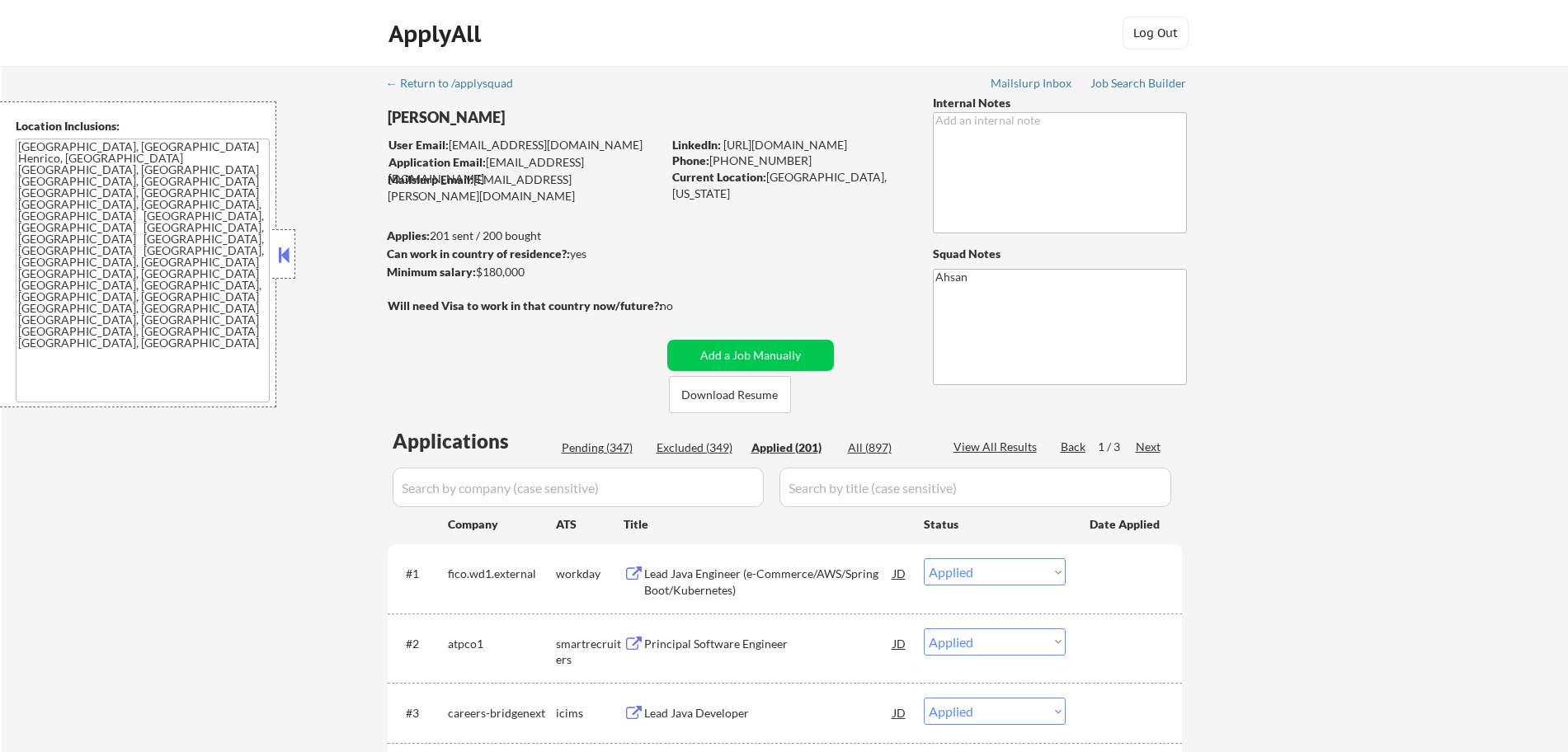
select select ""applied""
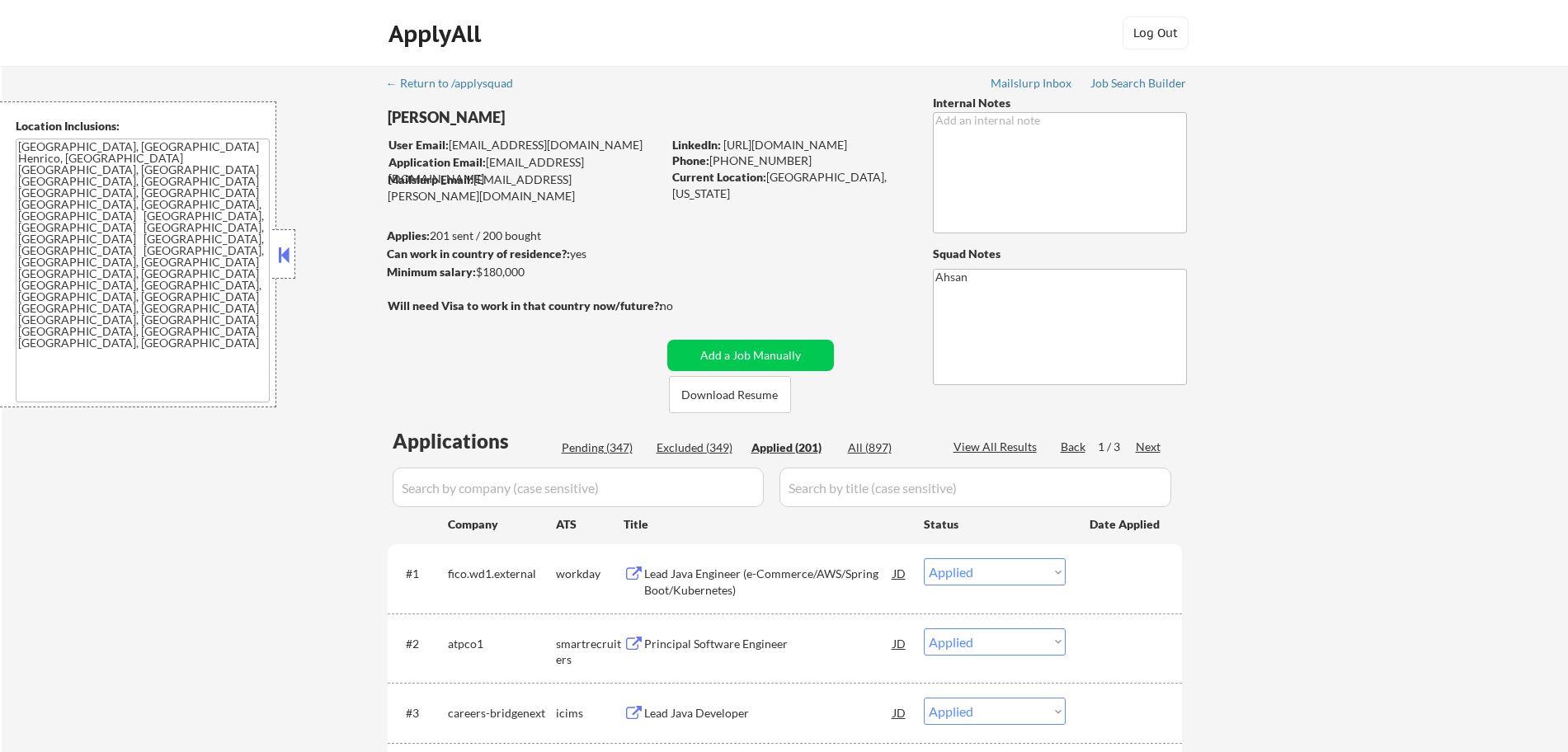
select select ""applied""
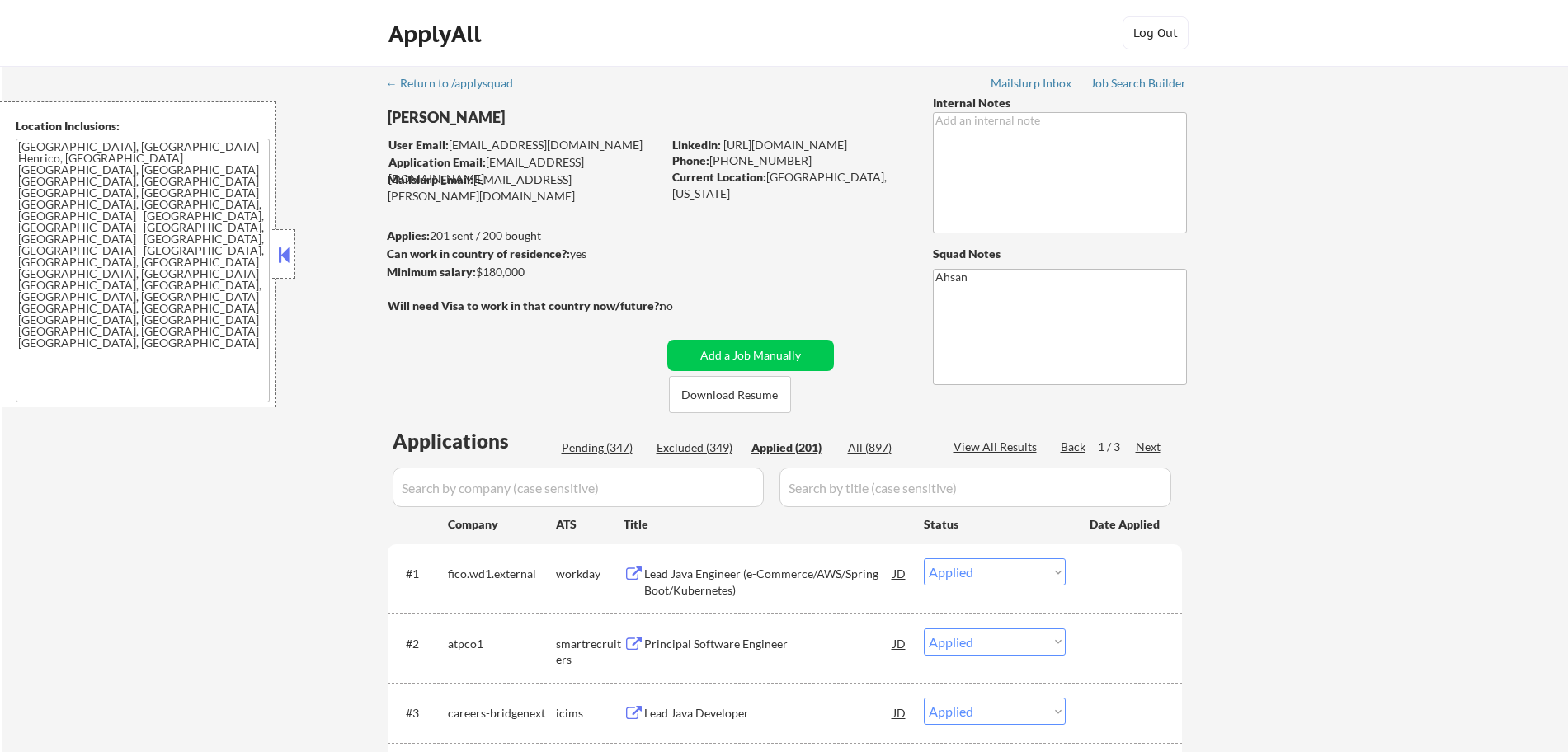
select select ""applied""
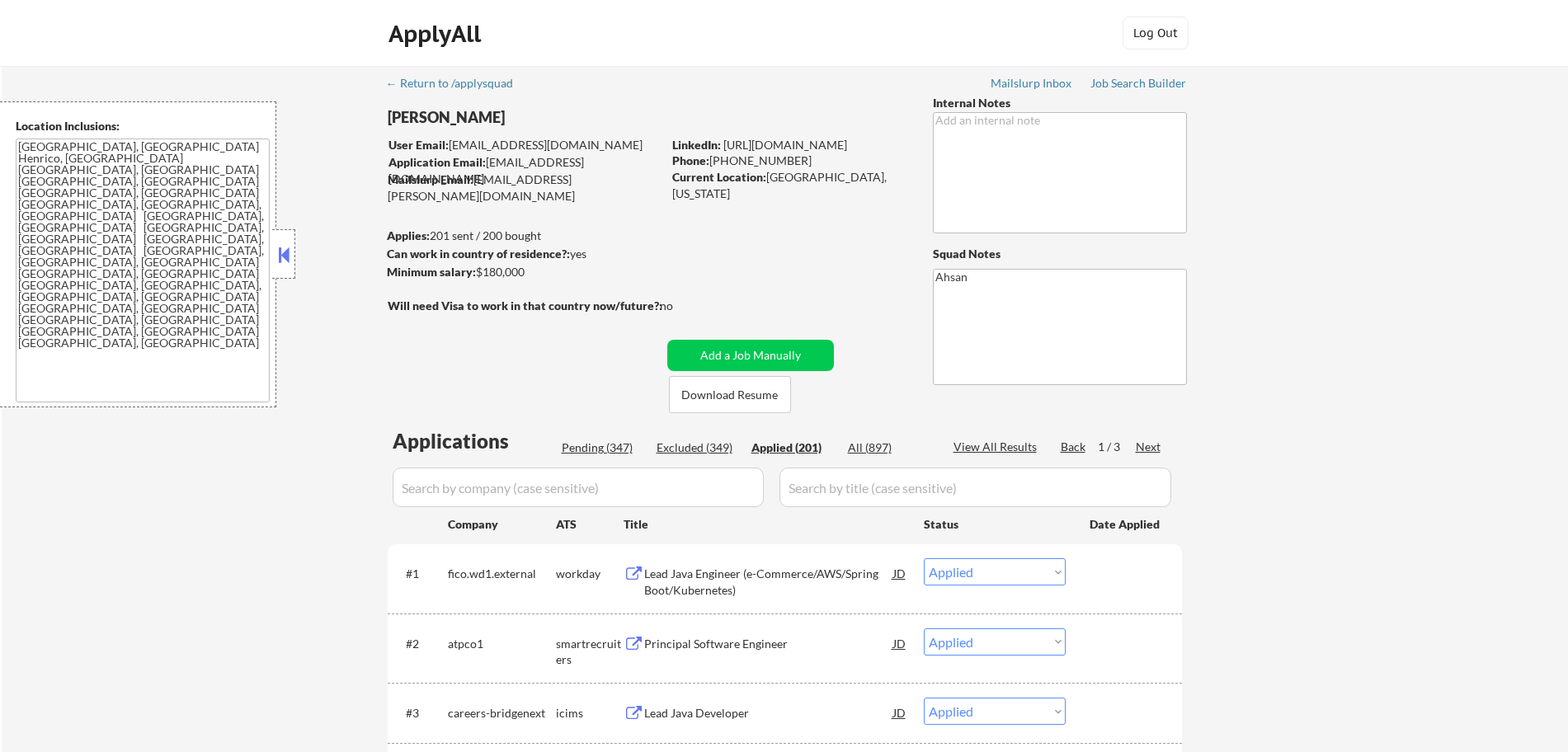
select select ""applied""
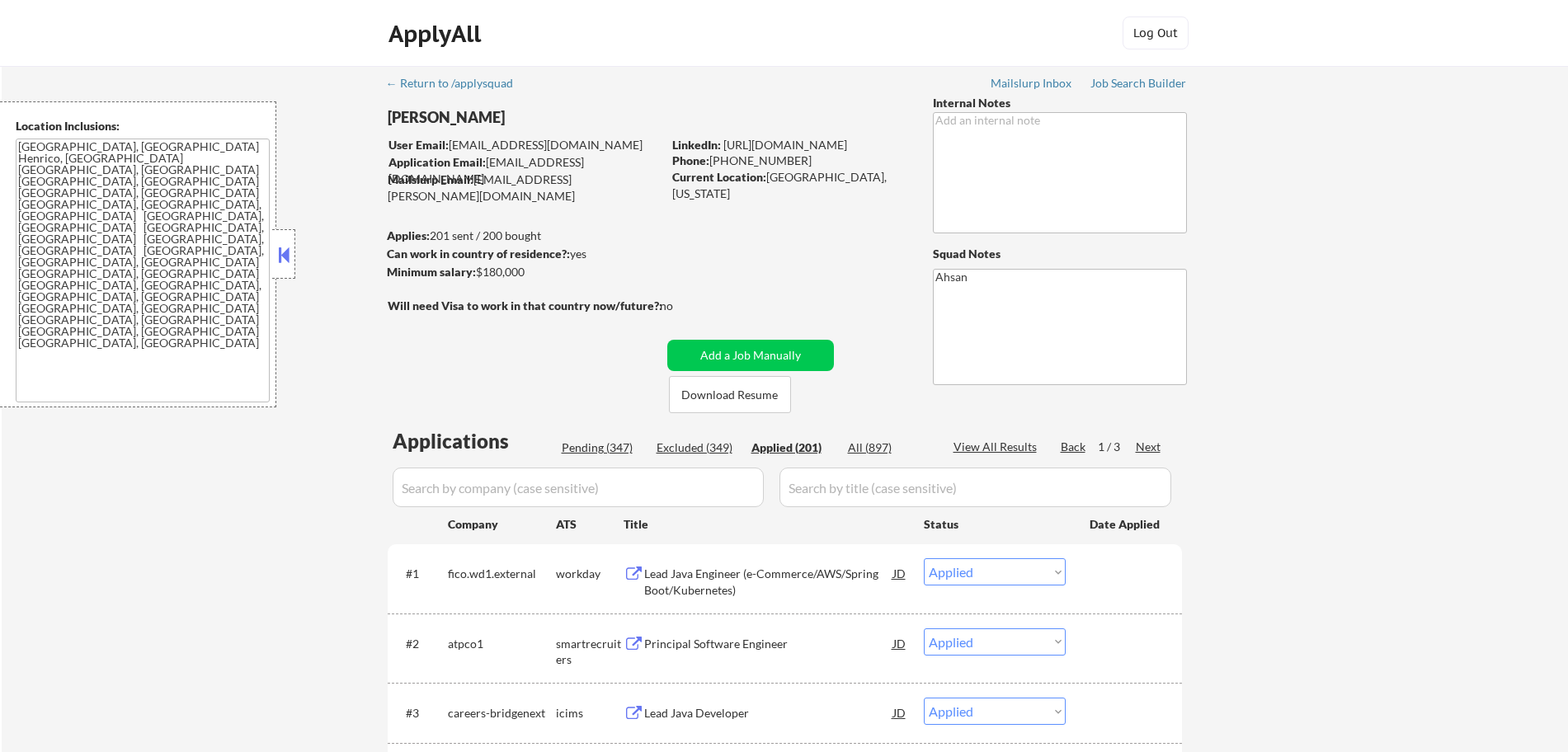
select select ""applied""
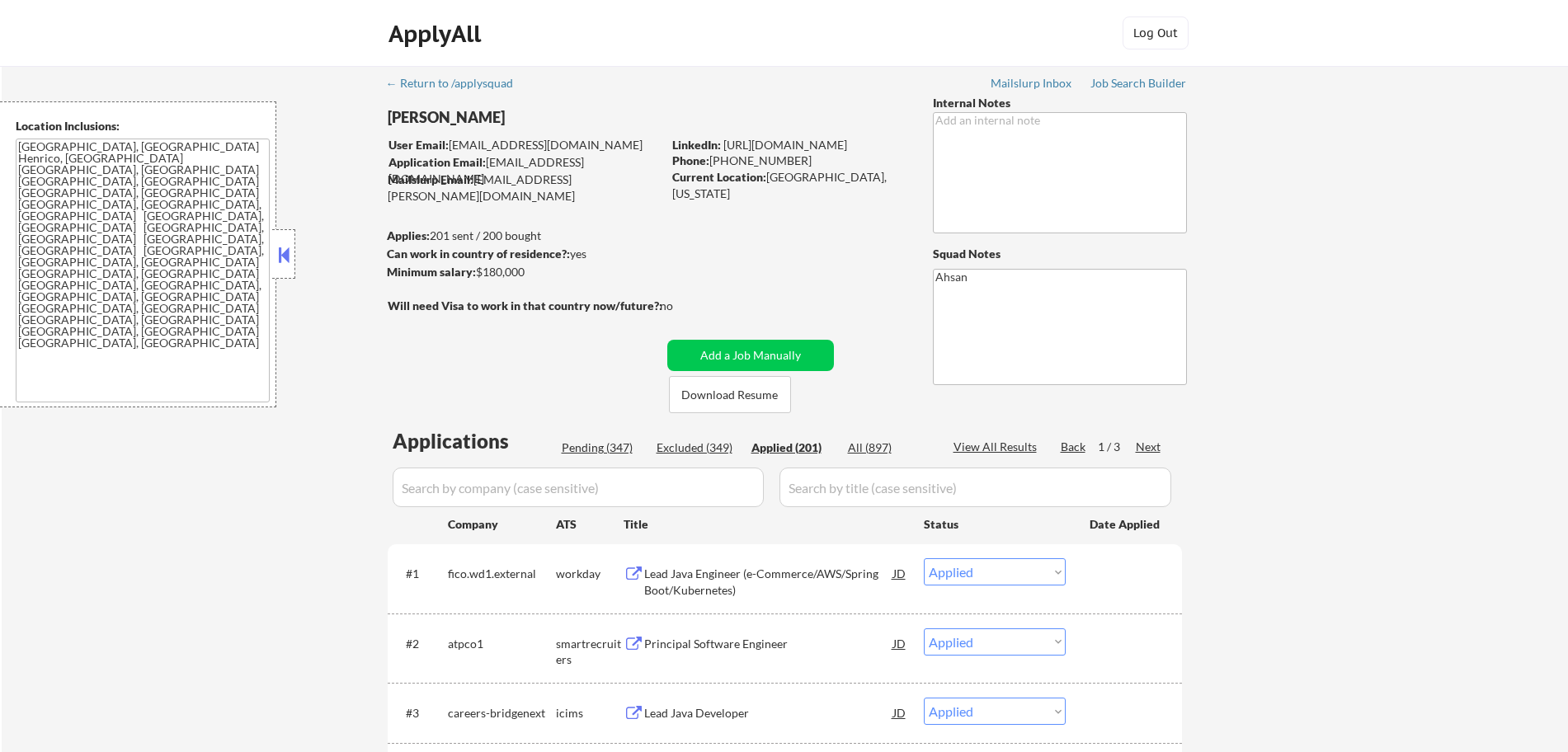
select select ""applied""
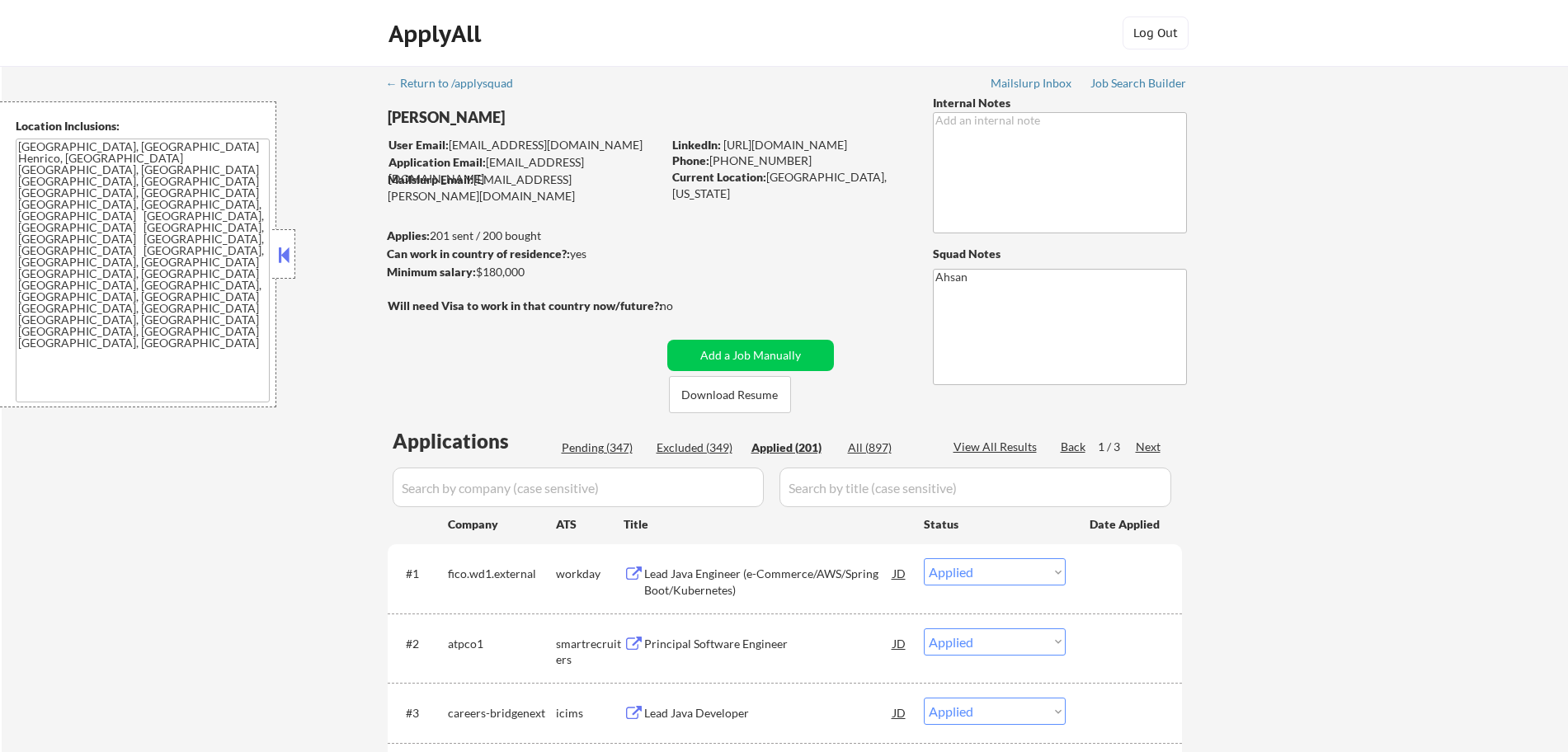
select select ""applied""
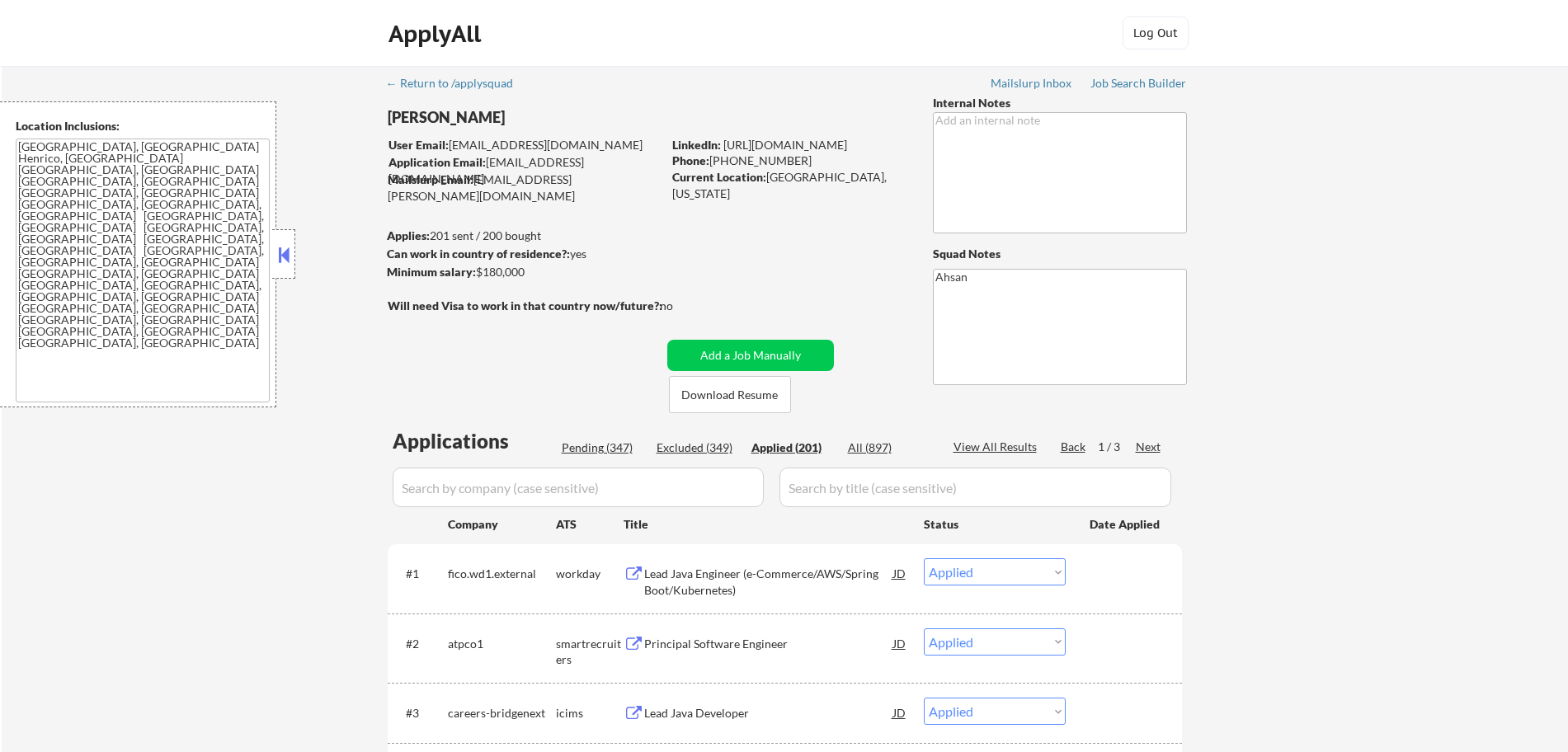
select select ""applied""
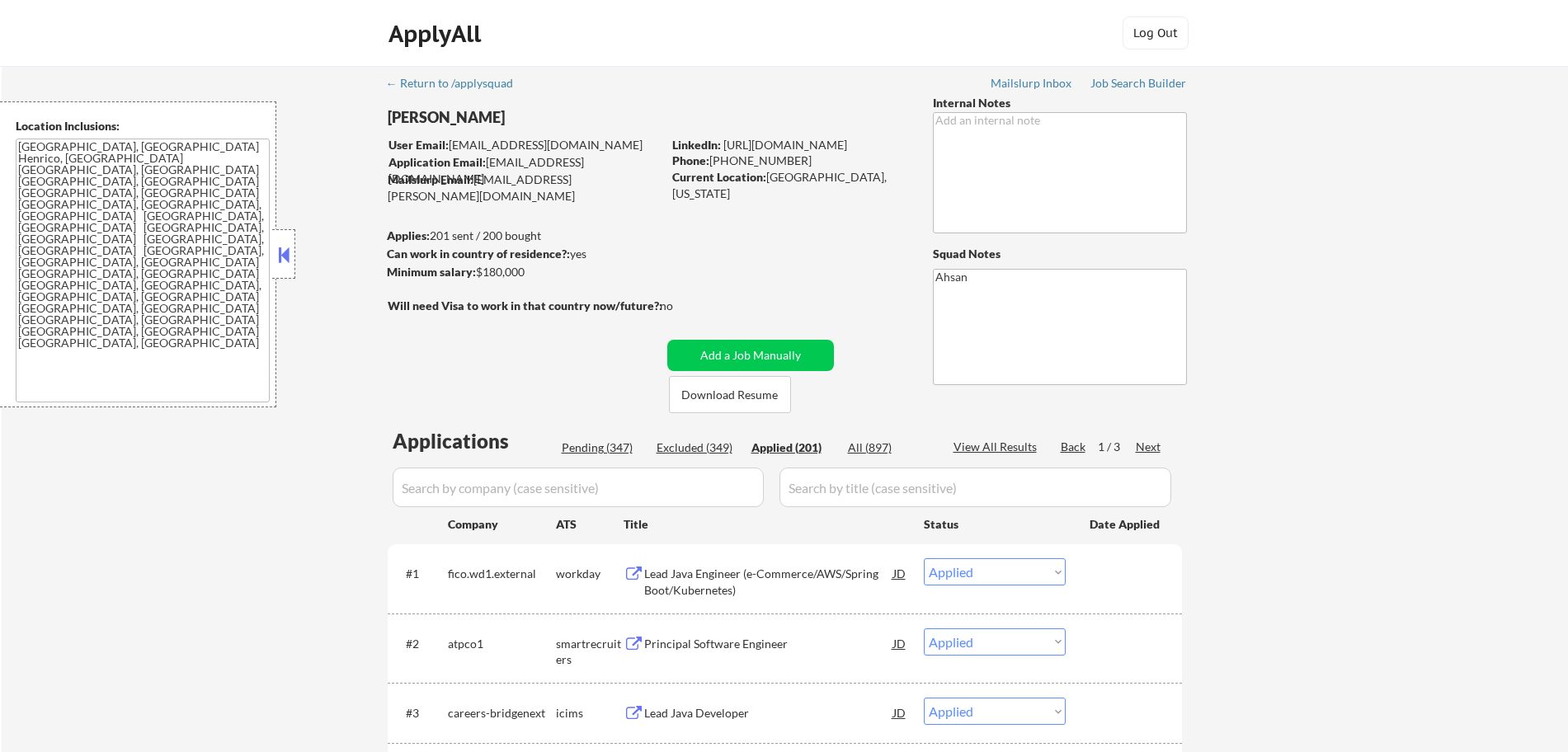
select select ""applied""
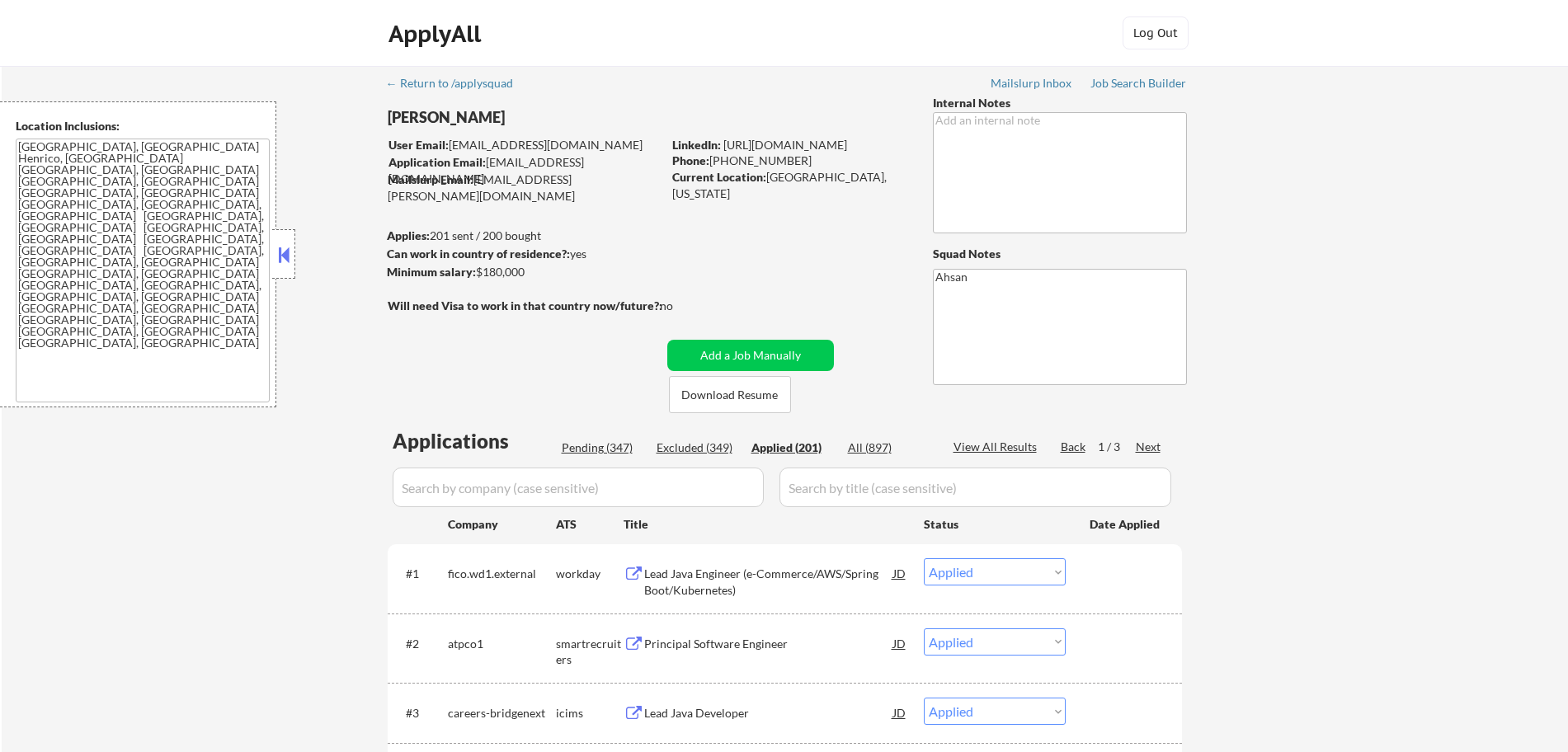
select select ""applied""
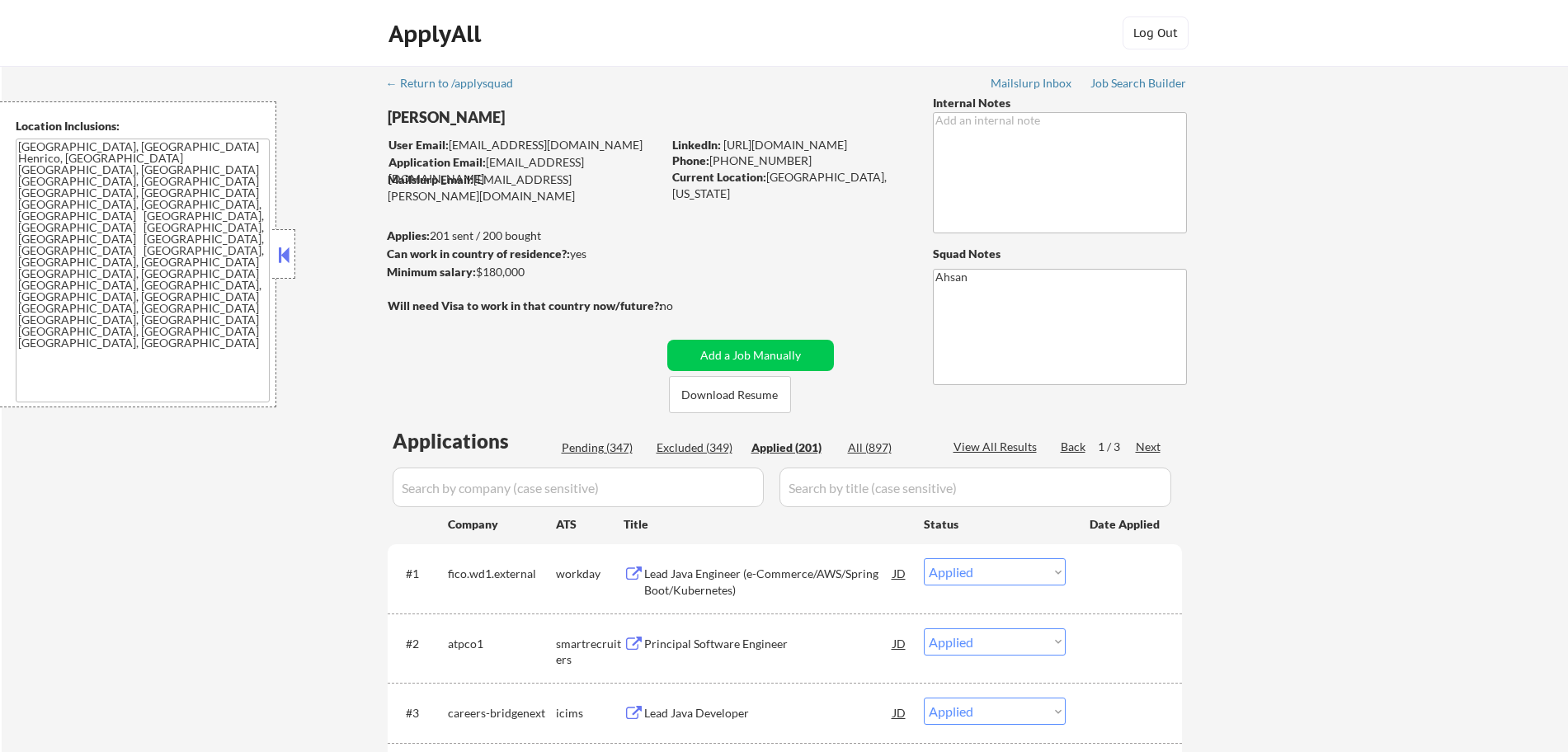
select select ""applied""
